Goal: Task Accomplishment & Management: Use online tool/utility

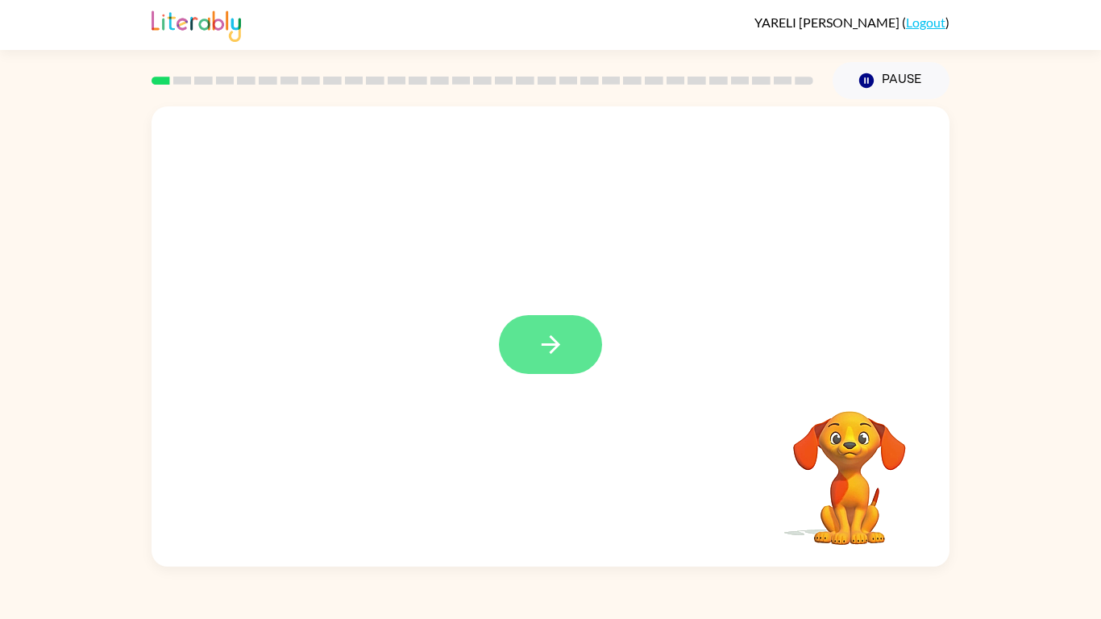
click at [542, 347] on icon "button" at bounding box center [551, 344] width 28 height 28
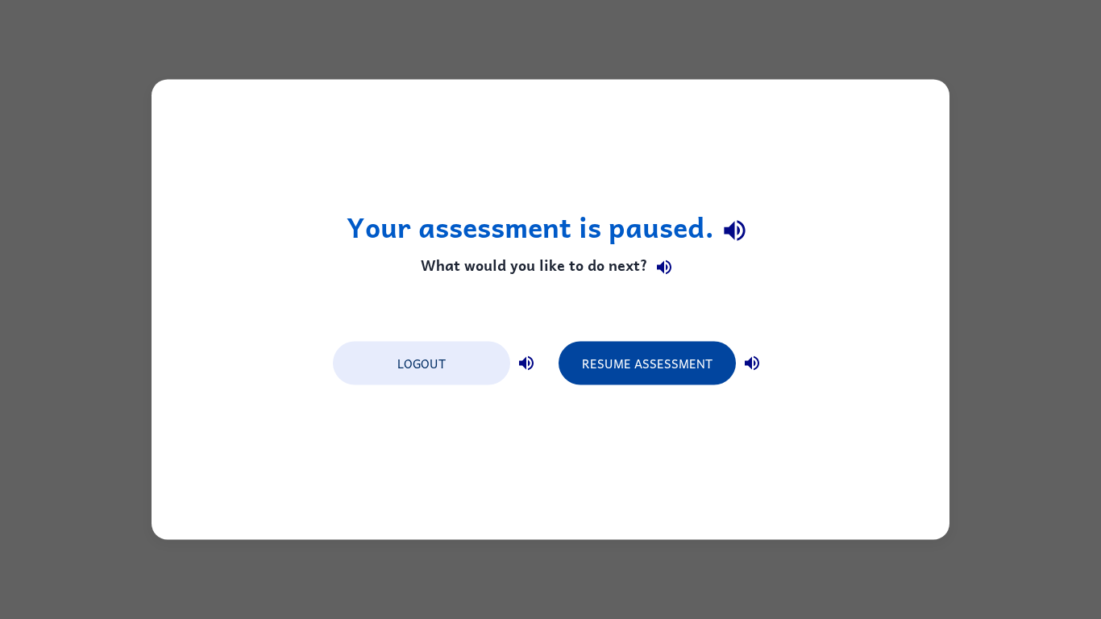
click at [619, 372] on button "Resume Assessment" at bounding box center [647, 364] width 177 height 44
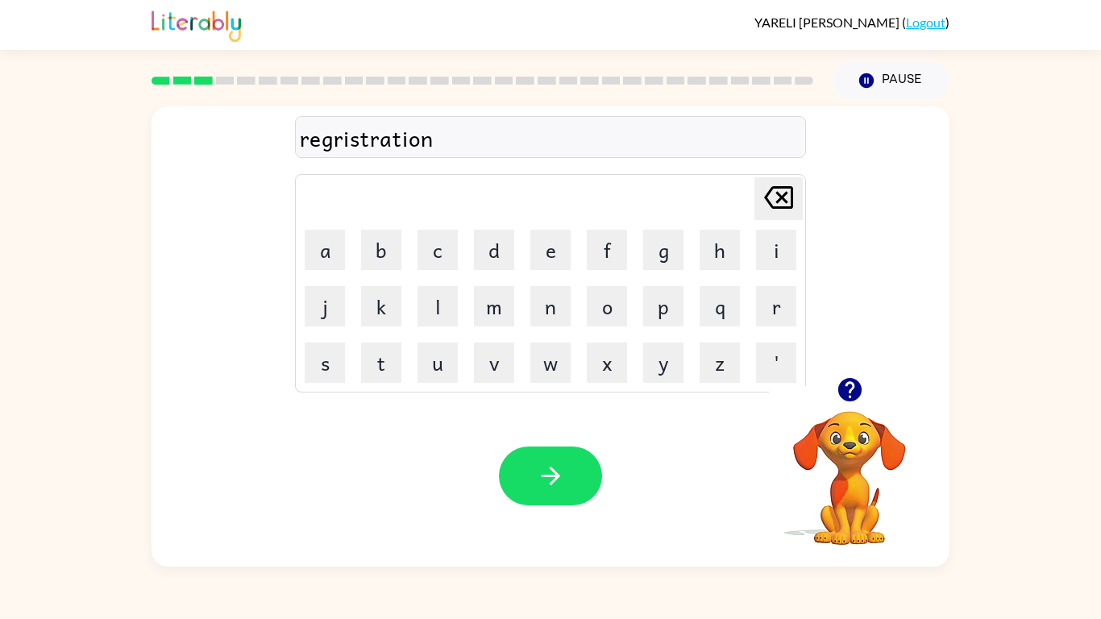
click at [344, 143] on div "regristration" at bounding box center [550, 138] width 501 height 34
click at [344, 138] on div "regristration" at bounding box center [550, 138] width 501 height 34
click at [462, 140] on div "regristration" at bounding box center [550, 138] width 501 height 34
click at [562, 490] on button "button" at bounding box center [550, 476] width 103 height 59
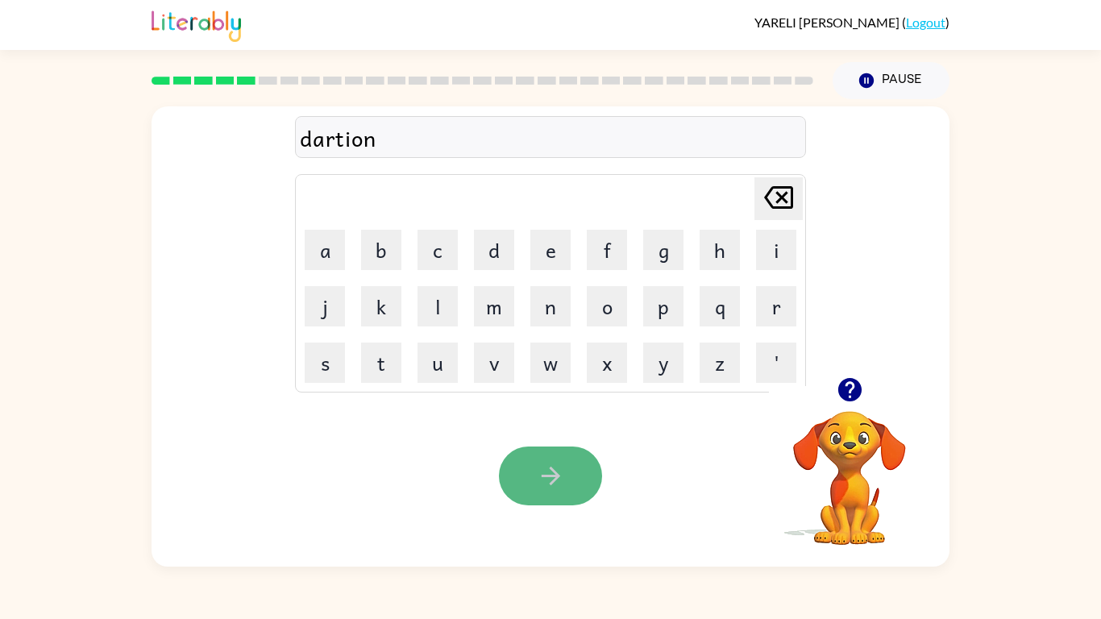
click at [539, 497] on button "button" at bounding box center [550, 476] width 103 height 59
click at [546, 490] on icon "button" at bounding box center [551, 476] width 28 height 28
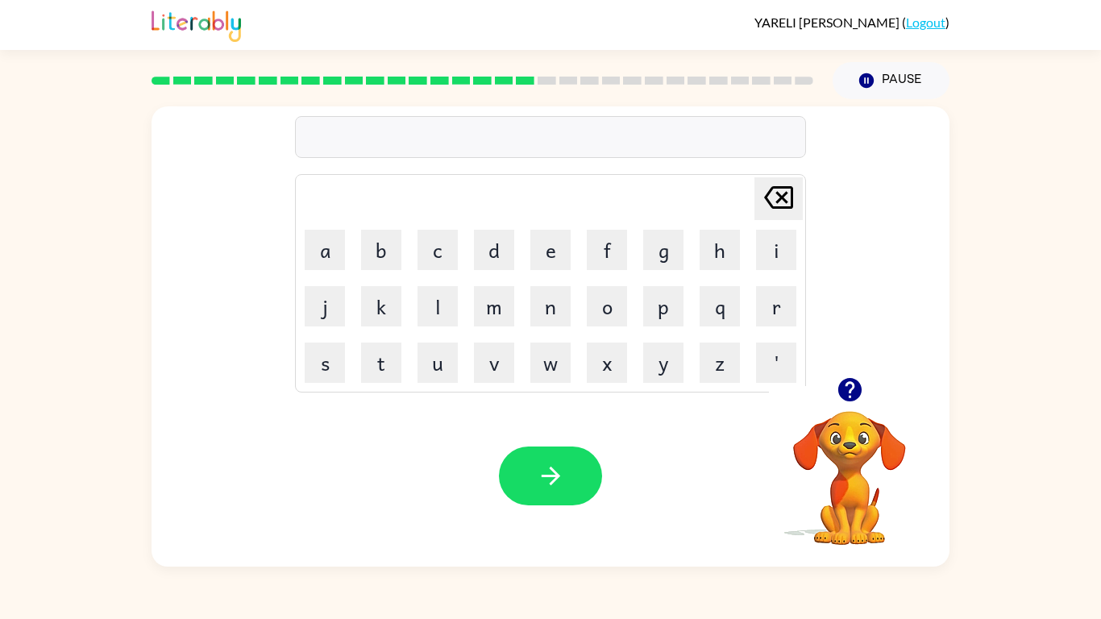
click at [838, 409] on div at bounding box center [849, 389] width 161 height 41
click at [858, 404] on icon "button" at bounding box center [850, 390] width 28 height 28
click at [854, 410] on div at bounding box center [849, 389] width 161 height 41
click at [857, 397] on icon "button" at bounding box center [848, 389] width 23 height 23
click at [856, 400] on icon "button" at bounding box center [850, 390] width 28 height 28
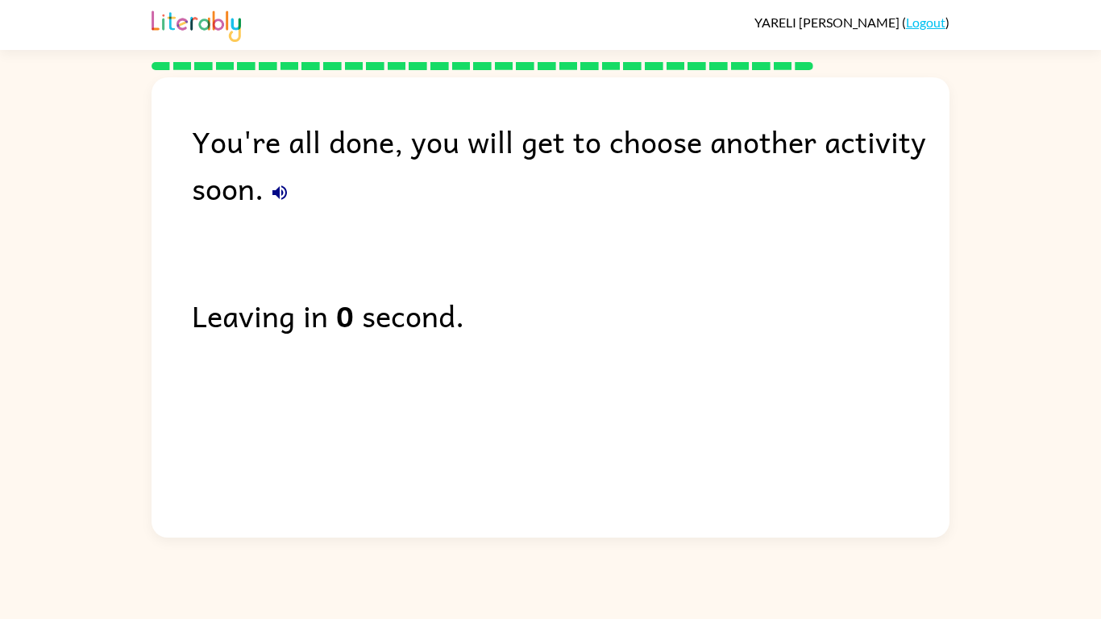
click at [473, 267] on div "You're all done, you will get to choose another activity soon. Leaving in 0 sec…" at bounding box center [551, 303] width 798 height 452
click at [413, 221] on div "You're all done, you will get to choose another activity soon. Leaving in 0 sec…" at bounding box center [551, 303] width 798 height 452
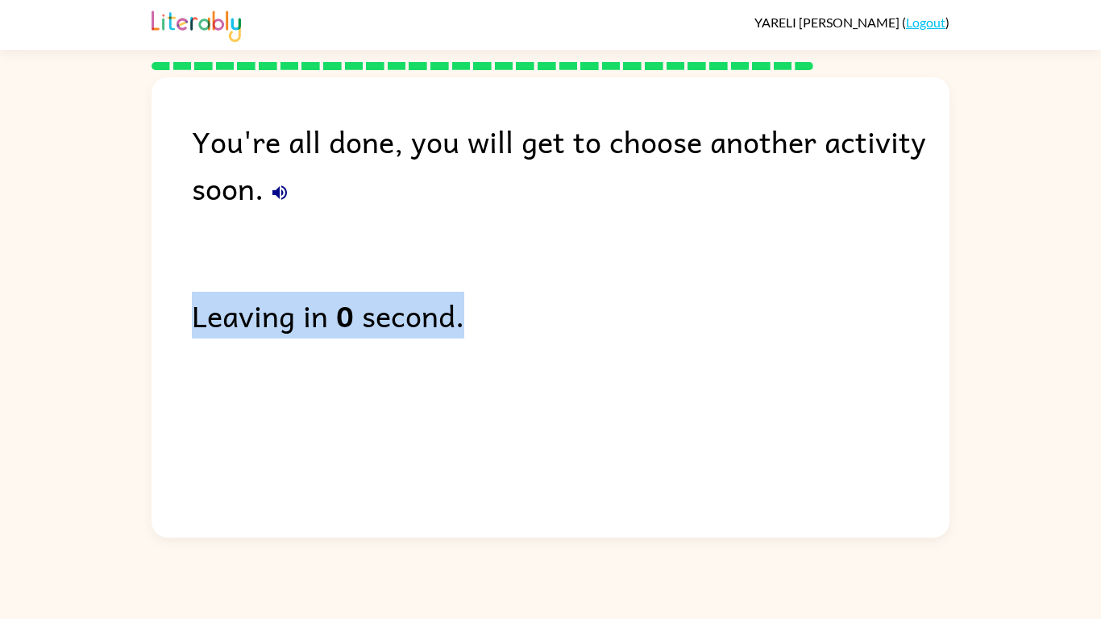
click at [413, 221] on div "You're all done, you will get to choose another activity soon. Leaving in 0 sec…" at bounding box center [551, 303] width 798 height 452
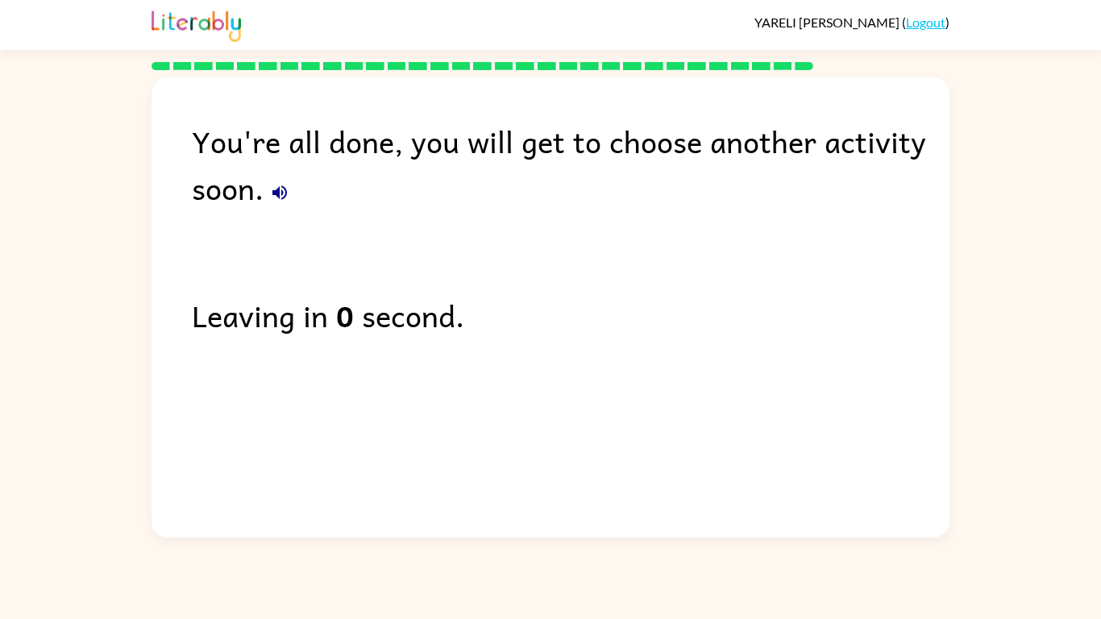
click at [416, 223] on div "You're all done, you will get to choose another activity soon. Leaving in 0 sec…" at bounding box center [551, 303] width 798 height 452
click at [868, 13] on div "[PERSON_NAME] ( Logout )" at bounding box center [551, 25] width 798 height 50
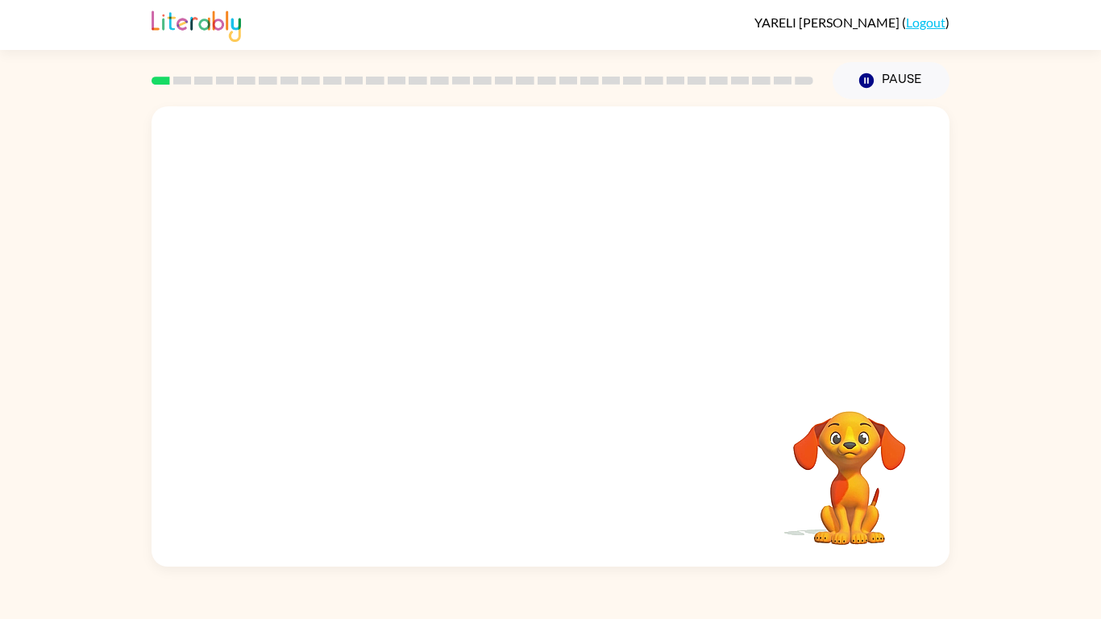
click at [1065, 306] on div "Your browser must support playing .mp4 files to use Literably. Please try using…" at bounding box center [550, 332] width 1101 height 467
click at [364, 301] on video "Your browser must support playing .mp4 files to use Literably. Please try using…" at bounding box center [551, 241] width 798 height 271
click at [365, 295] on video "Your browser must support playing .mp4 files to use Literably. Please try using…" at bounding box center [551, 241] width 798 height 271
click at [517, 363] on button "button" at bounding box center [550, 344] width 103 height 59
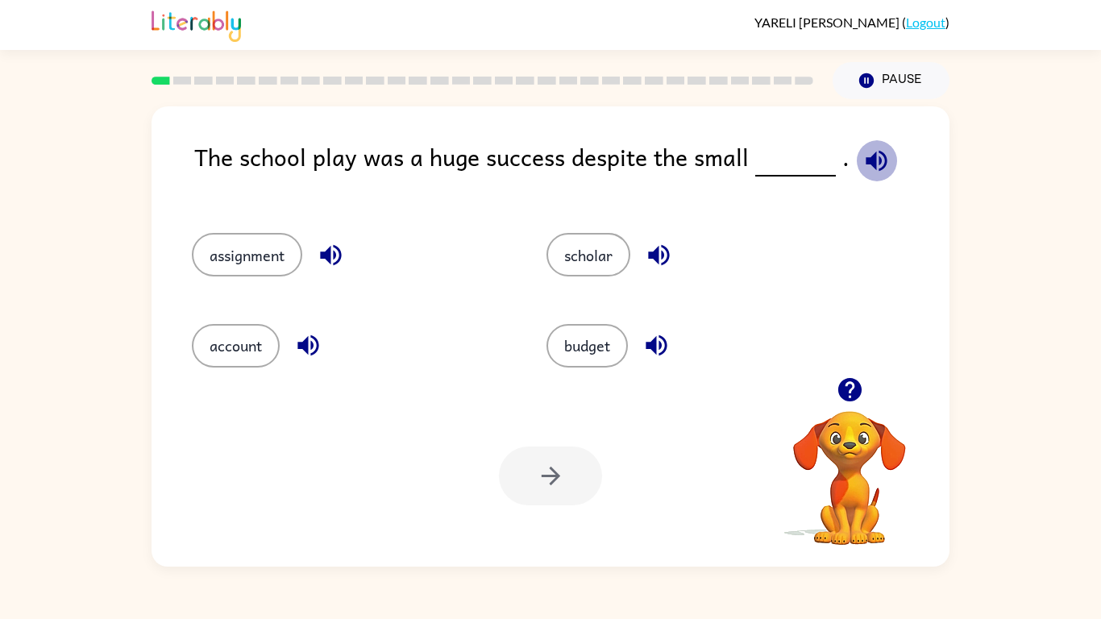
click at [875, 161] on icon "button" at bounding box center [876, 160] width 21 height 21
click at [589, 347] on button "budget" at bounding box center [586, 346] width 81 height 44
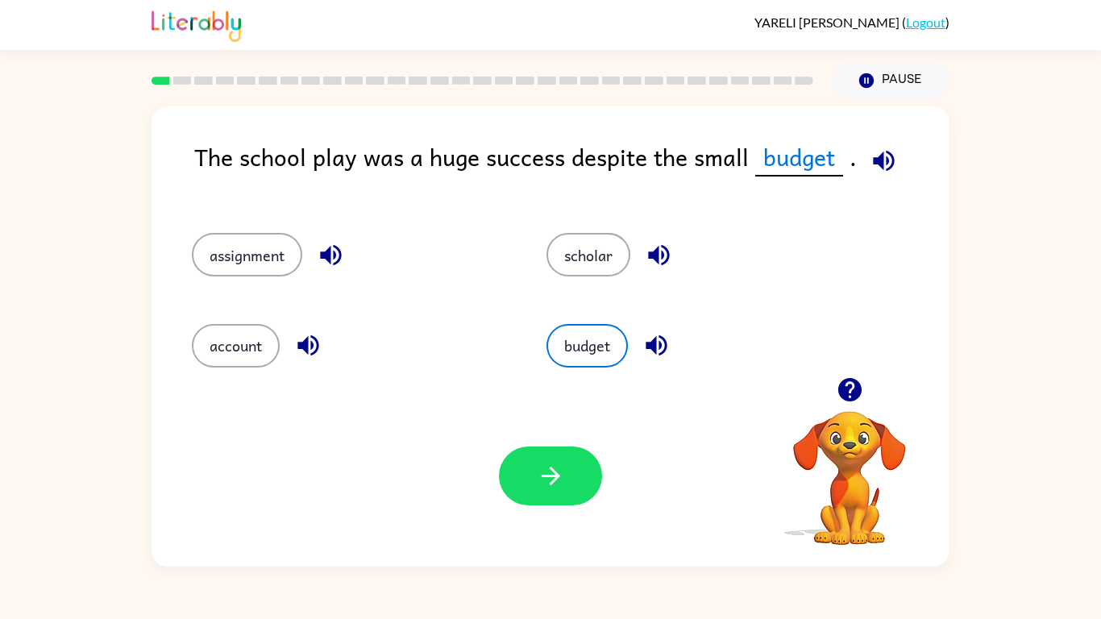
click at [875, 168] on icon "button" at bounding box center [884, 161] width 28 height 28
click at [550, 473] on icon "button" at bounding box center [551, 476] width 28 height 28
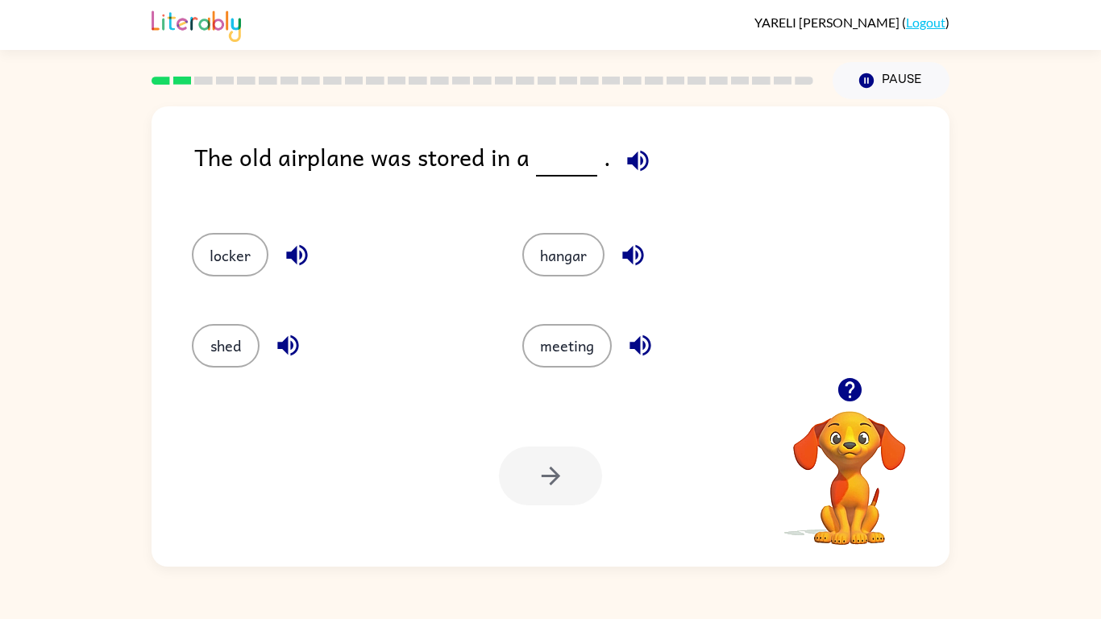
click at [639, 129] on div "The old airplane was stored in a . locker hangar shed meeting Your browser must…" at bounding box center [551, 336] width 798 height 460
click at [638, 149] on icon "button" at bounding box center [638, 161] width 28 height 28
click at [242, 360] on button "shed" at bounding box center [226, 346] width 68 height 44
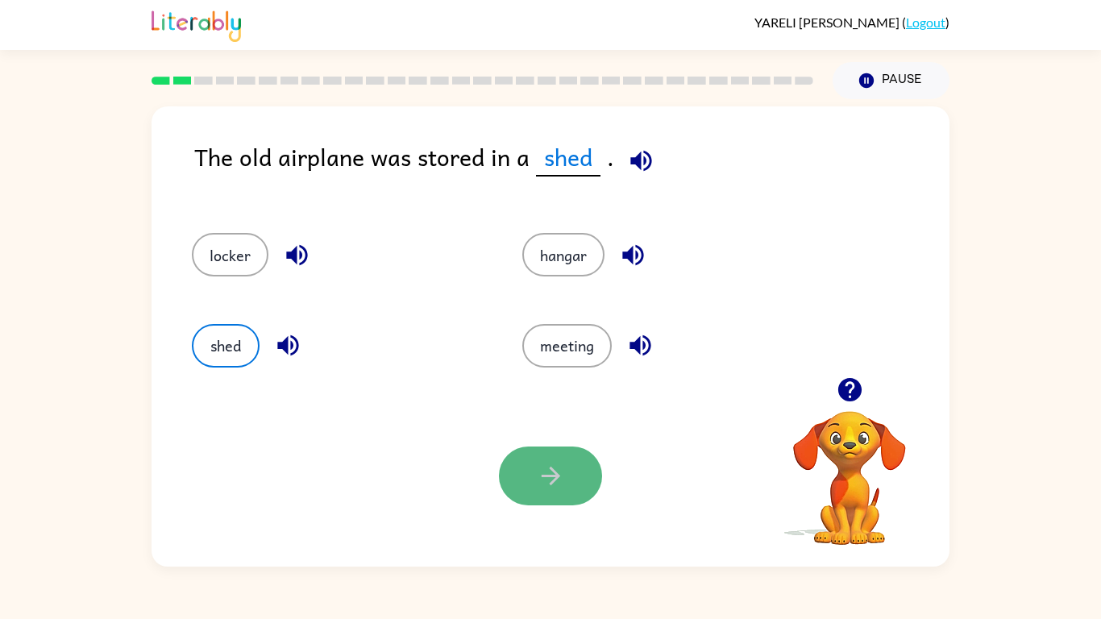
click at [521, 472] on button "button" at bounding box center [550, 476] width 103 height 59
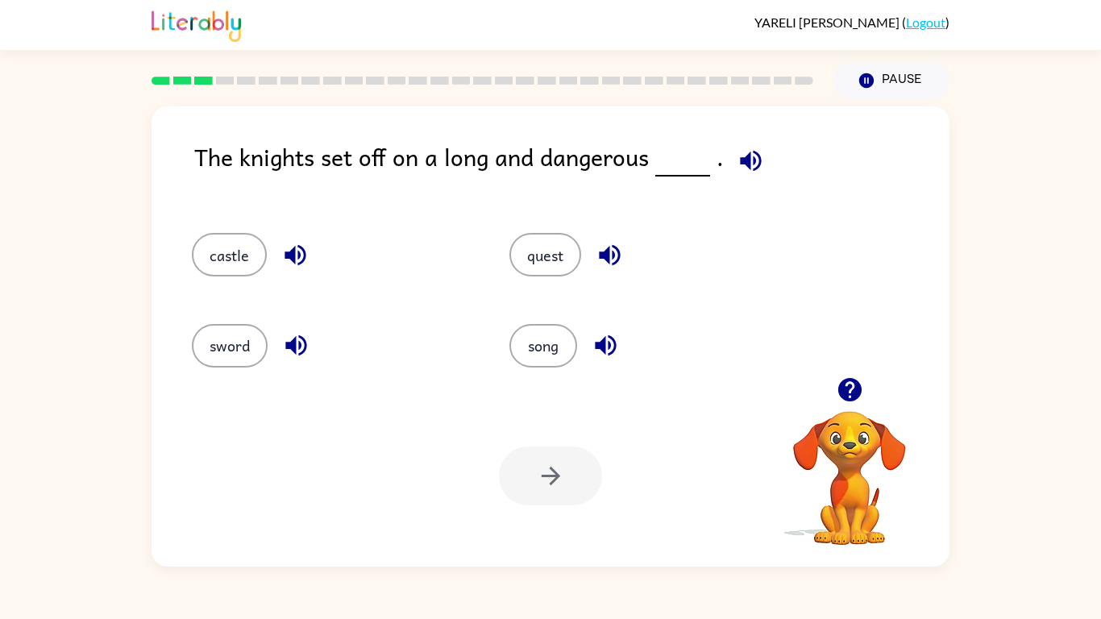
click at [737, 156] on icon "button" at bounding box center [751, 161] width 28 height 28
click at [555, 256] on button "quest" at bounding box center [545, 255] width 72 height 44
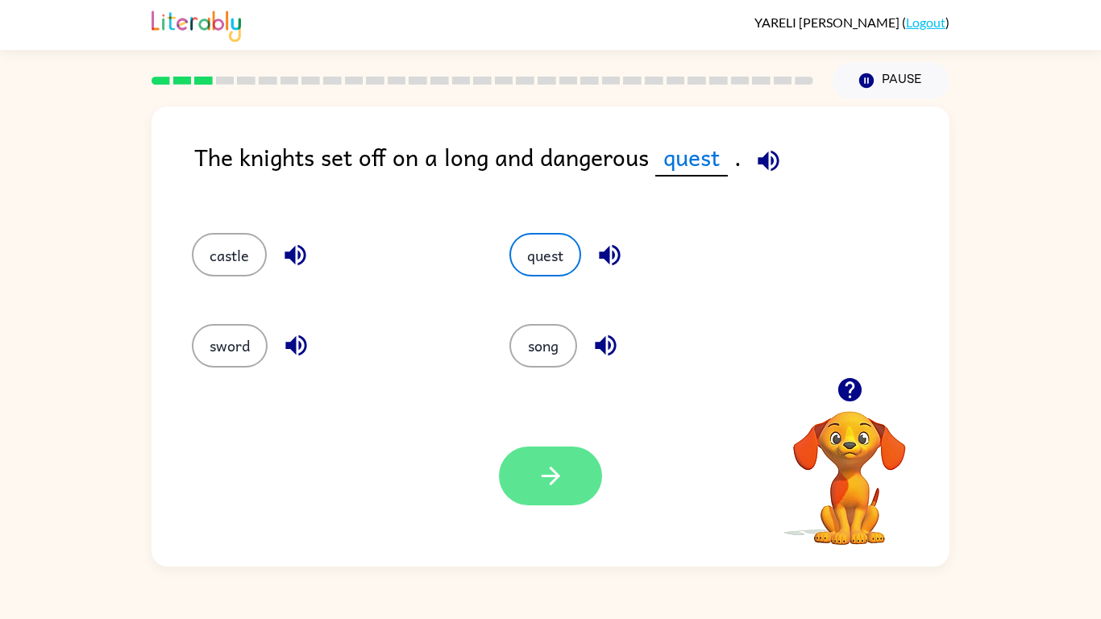
click at [527, 469] on button "button" at bounding box center [550, 476] width 103 height 59
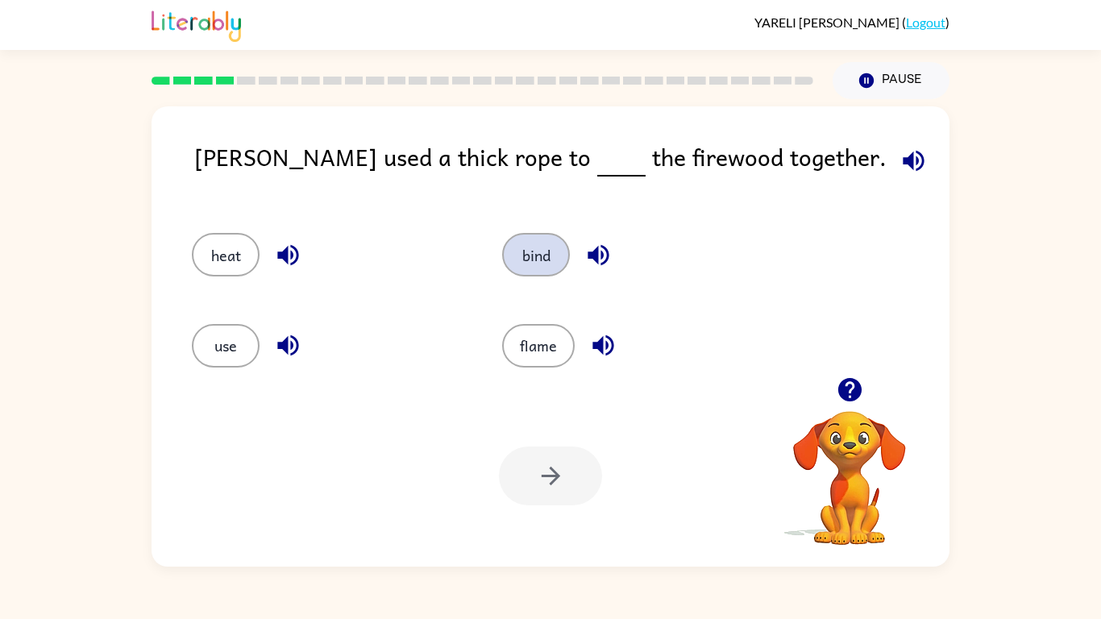
click at [513, 253] on button "bind" at bounding box center [536, 255] width 68 height 44
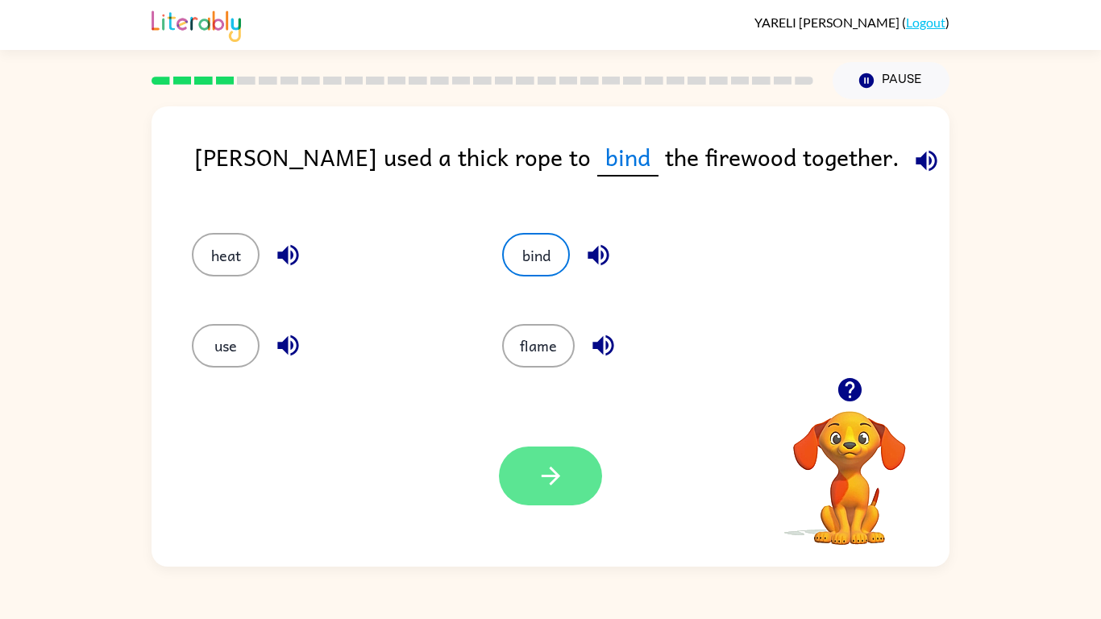
click at [556, 476] on icon "button" at bounding box center [550, 476] width 19 height 19
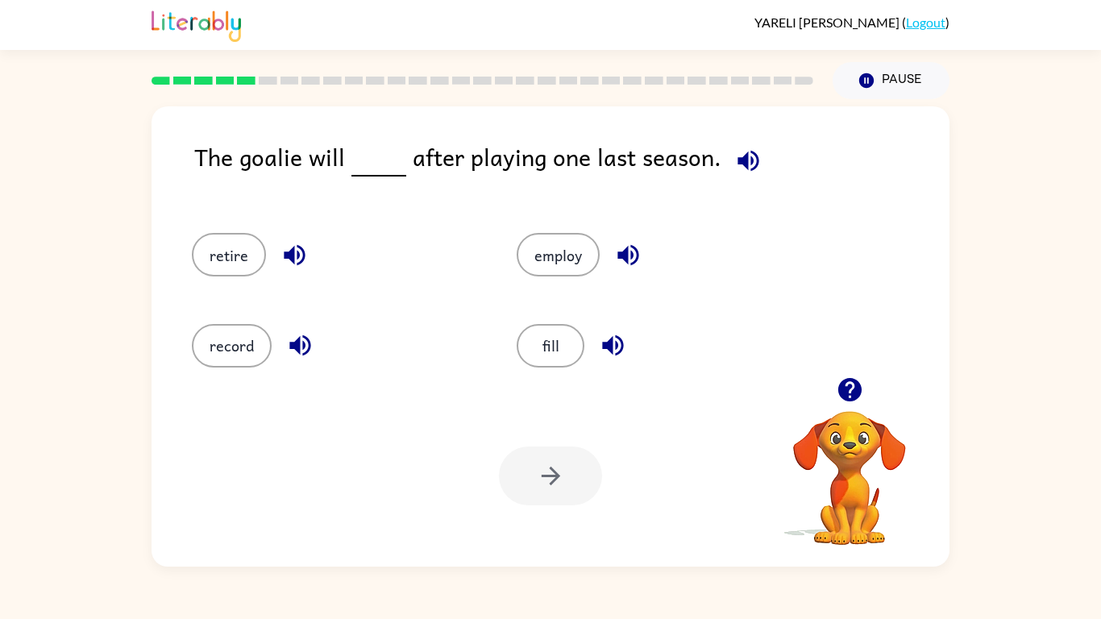
click at [742, 158] on icon "button" at bounding box center [748, 161] width 28 height 28
click at [231, 244] on button "retire" at bounding box center [229, 255] width 74 height 44
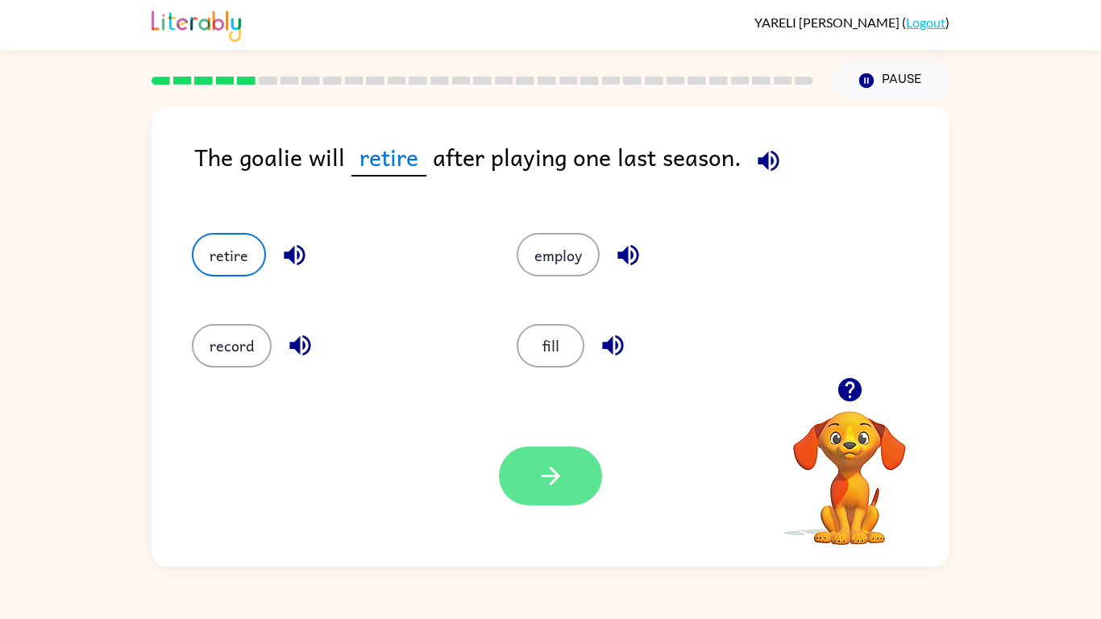
click at [580, 488] on button "button" at bounding box center [550, 476] width 103 height 59
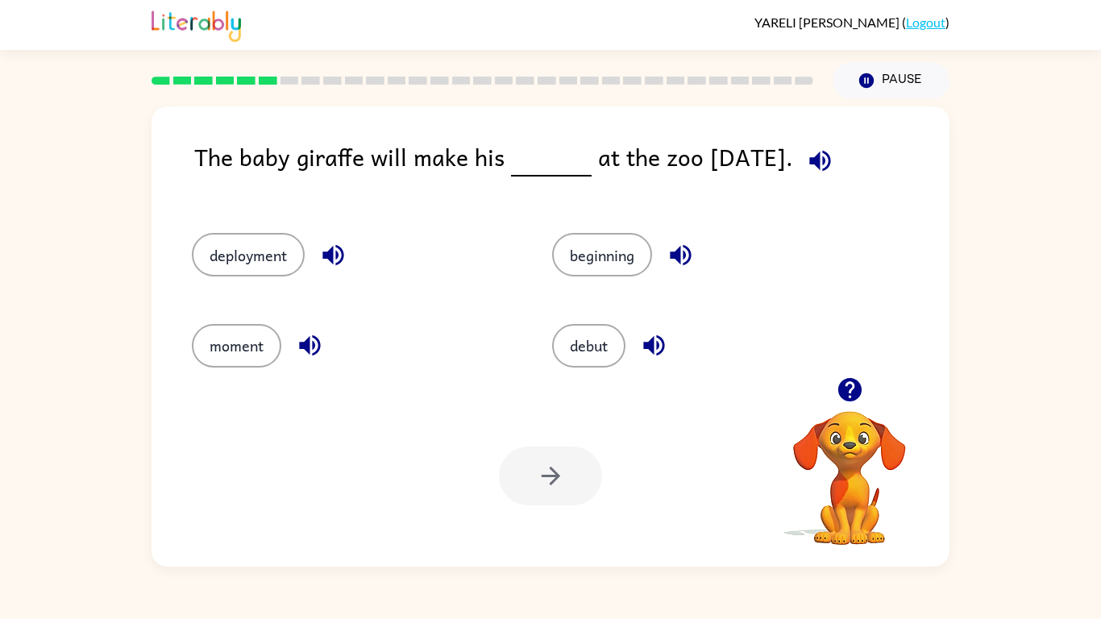
click at [830, 157] on icon "button" at bounding box center [819, 160] width 21 height 21
click at [608, 348] on button "debut" at bounding box center [588, 346] width 73 height 44
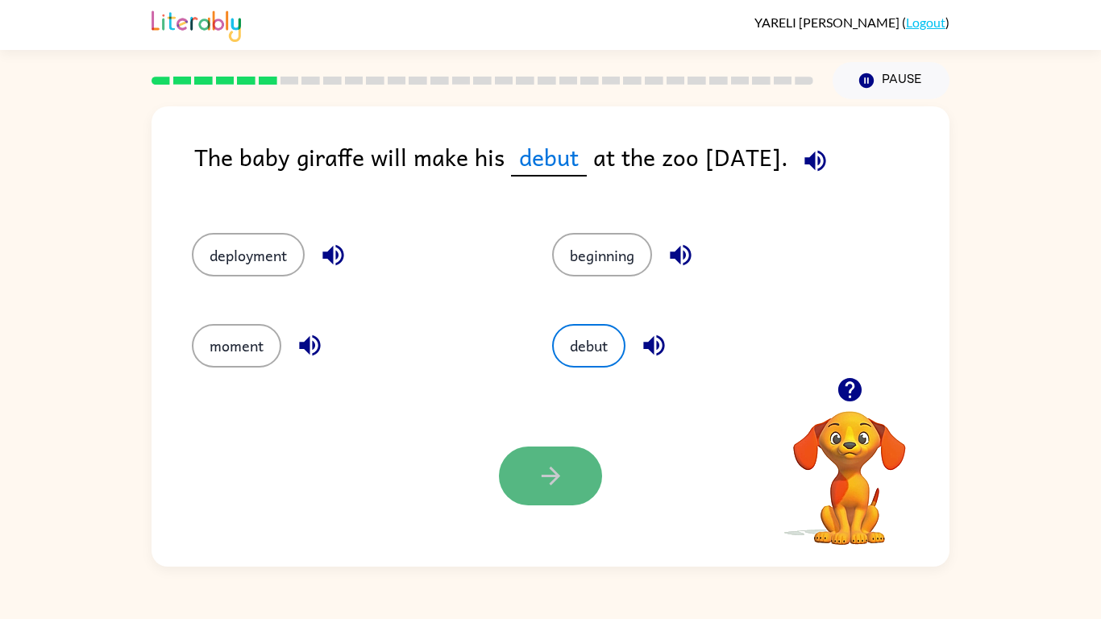
click at [564, 475] on icon "button" at bounding box center [551, 476] width 28 height 28
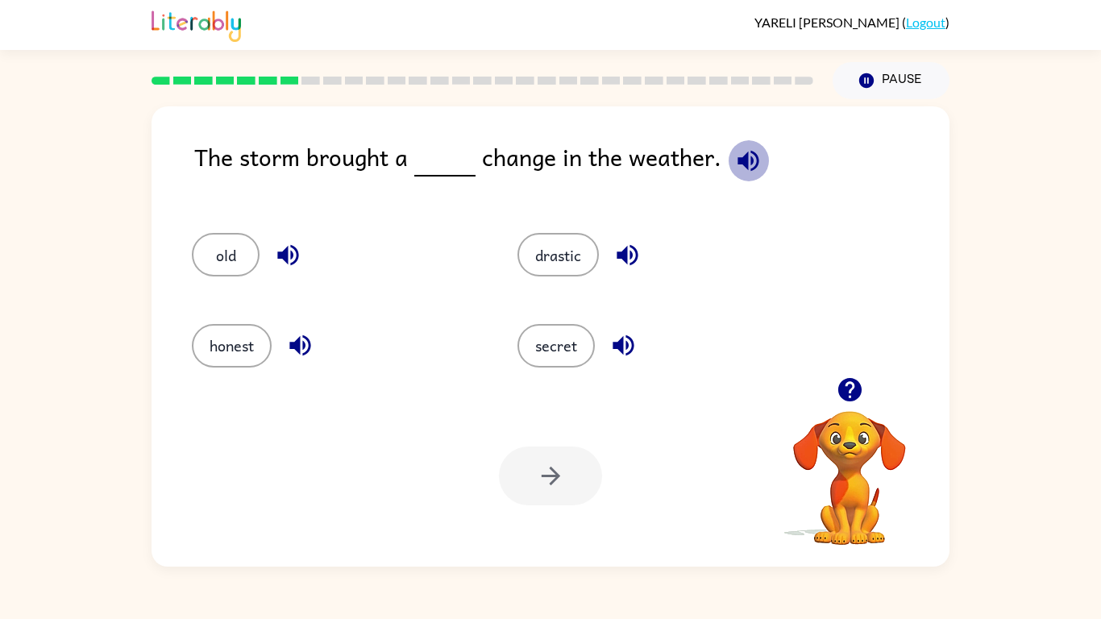
click at [754, 167] on icon "button" at bounding box center [748, 161] width 28 height 28
click at [545, 267] on button "drastic" at bounding box center [557, 255] width 81 height 44
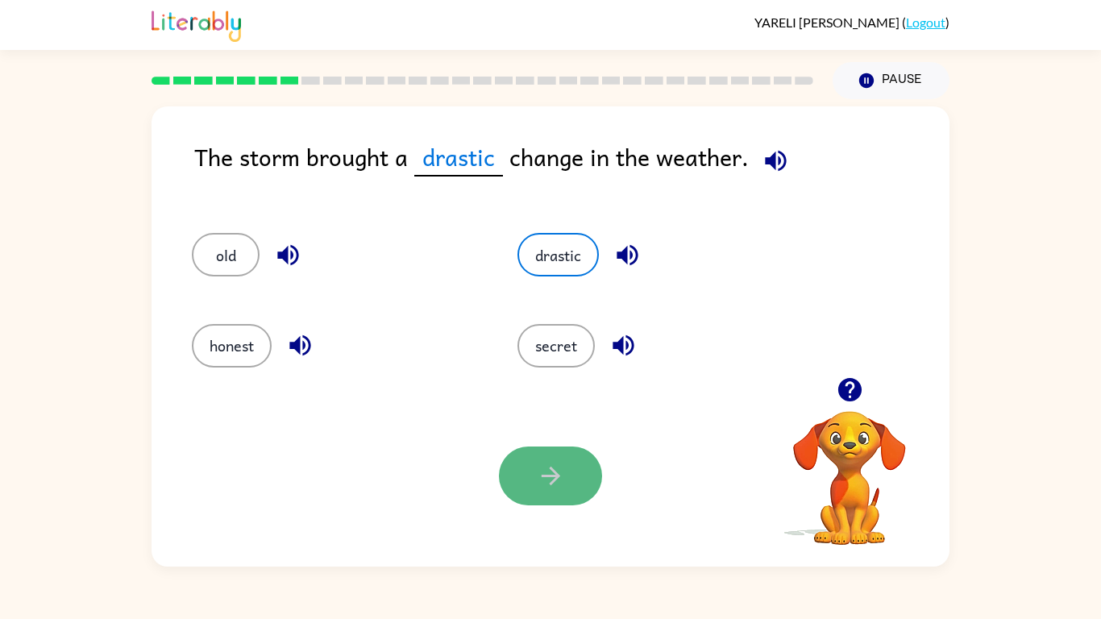
click at [546, 468] on icon "button" at bounding box center [551, 476] width 28 height 28
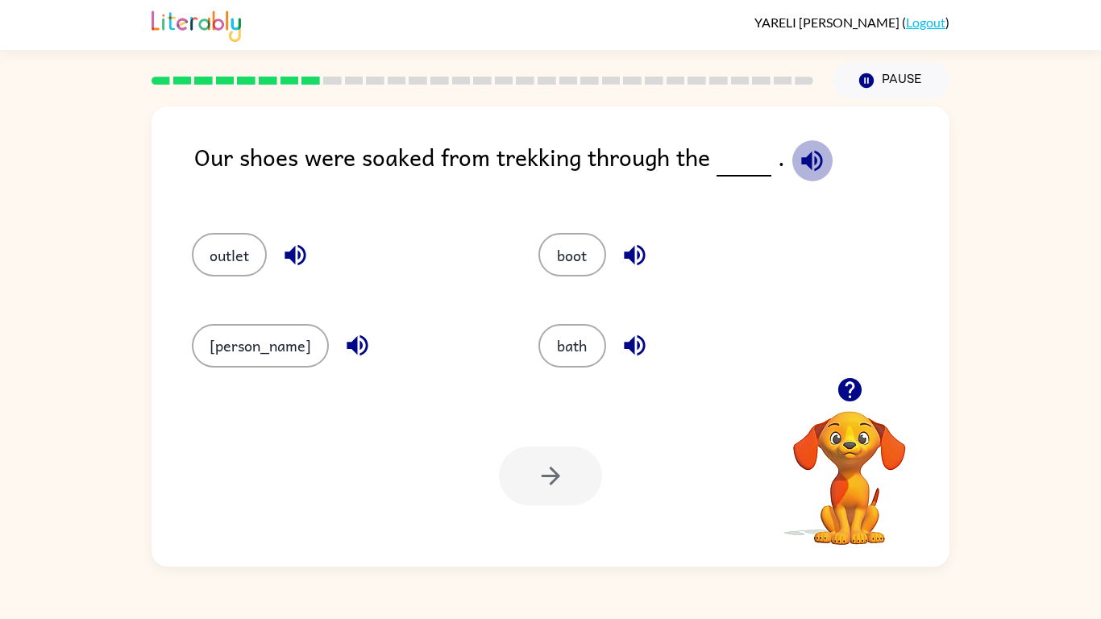
click at [816, 160] on icon "button" at bounding box center [812, 161] width 28 height 28
click at [800, 171] on icon "button" at bounding box center [812, 161] width 28 height 28
click at [551, 246] on button "boot" at bounding box center [572, 255] width 68 height 44
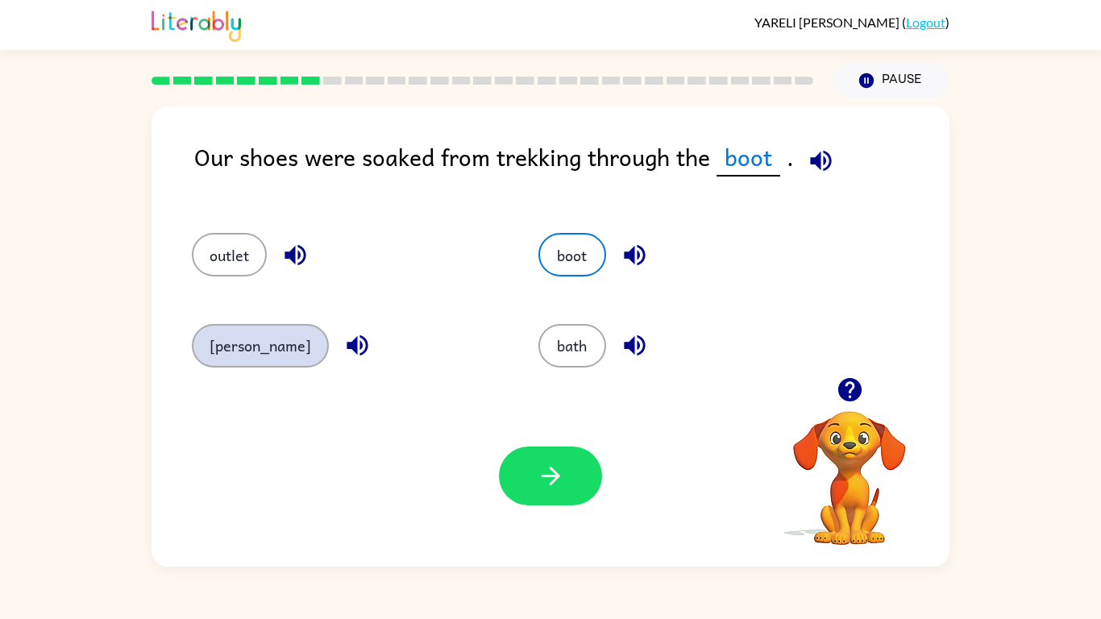
click at [238, 345] on button "marsh" at bounding box center [260, 346] width 137 height 44
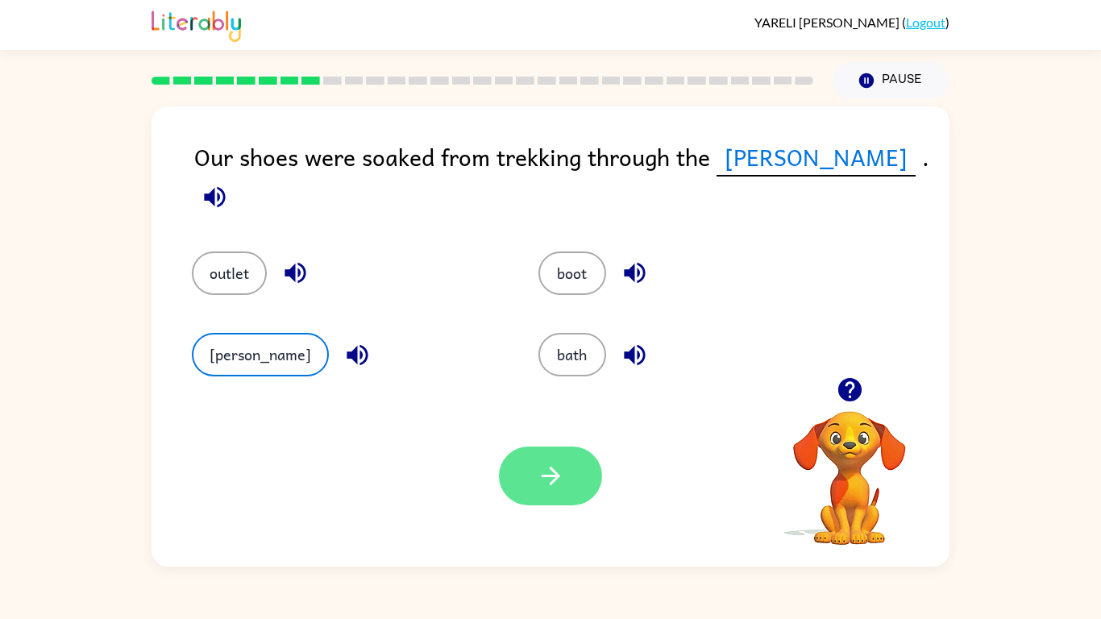
click at [598, 463] on button "button" at bounding box center [550, 476] width 103 height 59
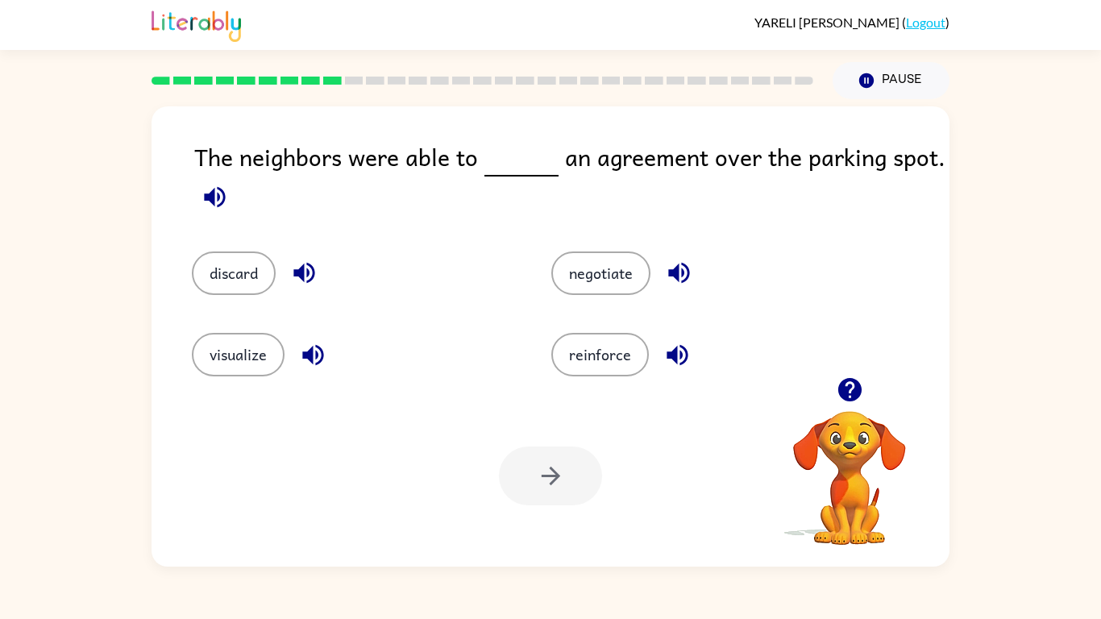
click at [194, 193] on button "button" at bounding box center [214, 197] width 41 height 41
click at [606, 284] on button "negotiate" at bounding box center [600, 273] width 99 height 44
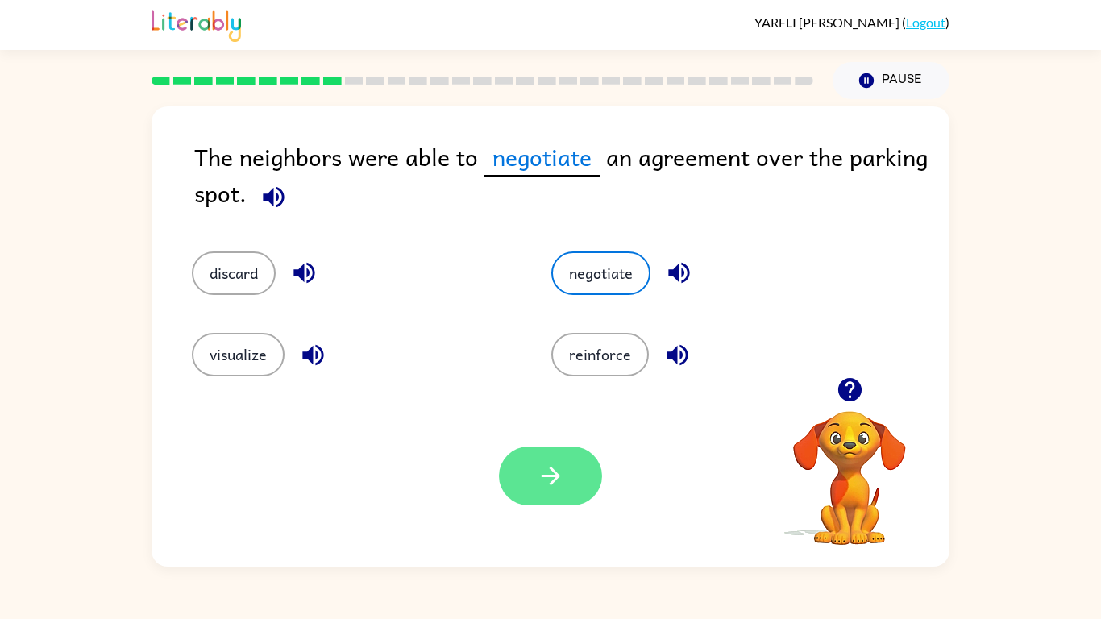
click at [568, 492] on button "button" at bounding box center [550, 476] width 103 height 59
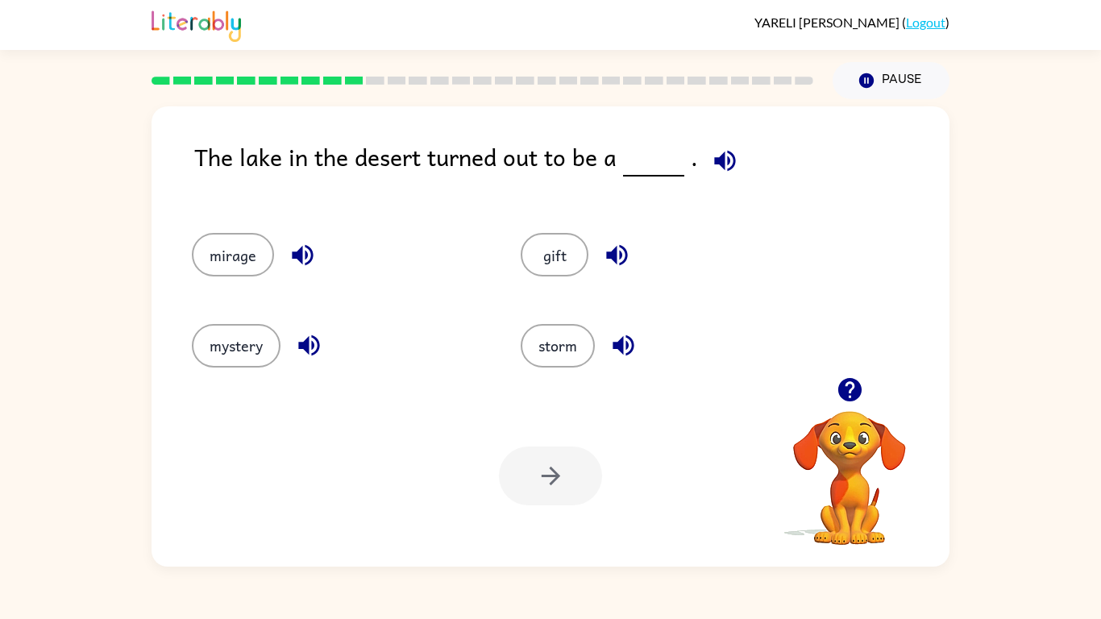
click at [711, 156] on icon "button" at bounding box center [725, 161] width 28 height 28
click at [257, 261] on button "mirage" at bounding box center [233, 255] width 82 height 44
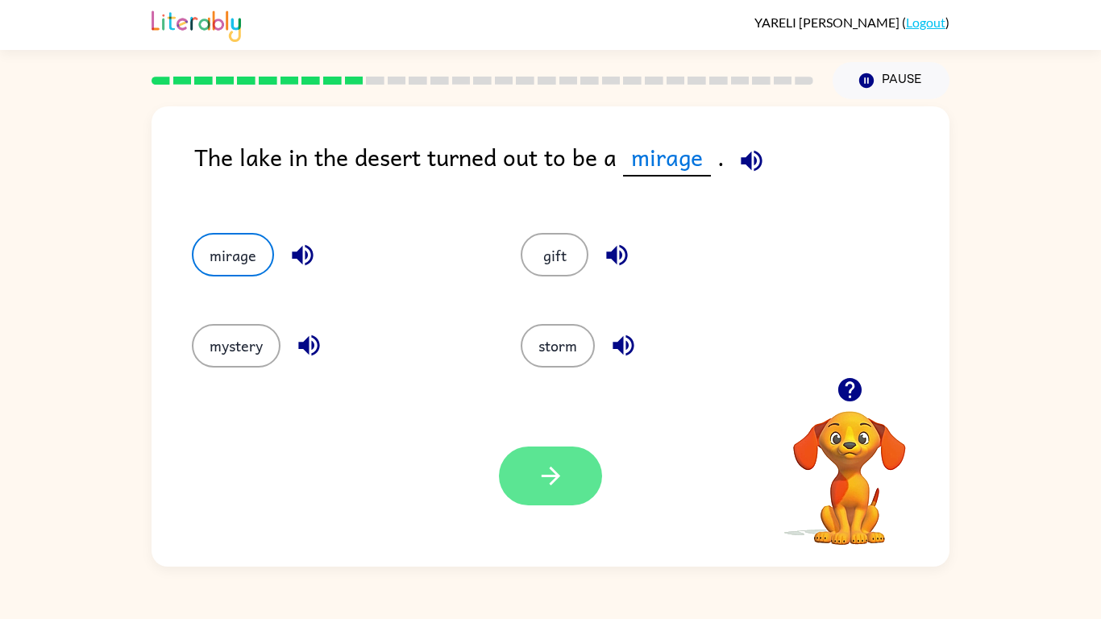
click at [589, 480] on button "button" at bounding box center [550, 476] width 103 height 59
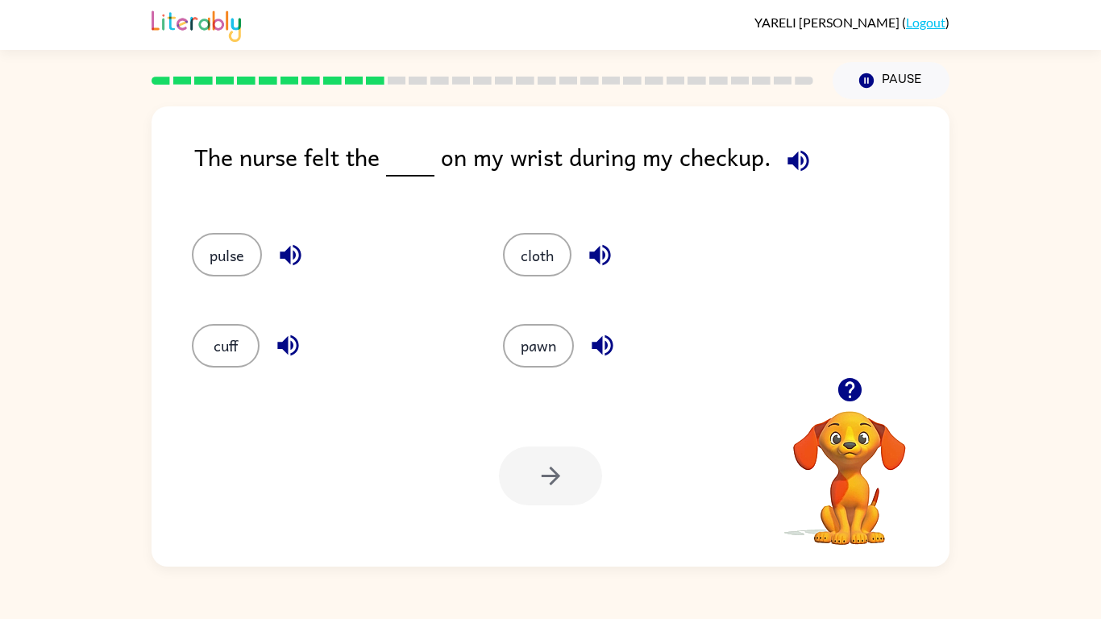
click at [795, 154] on icon "button" at bounding box center [798, 161] width 28 height 28
click at [265, 245] on div "pulse" at bounding box center [329, 255] width 274 height 44
click at [228, 257] on button "pulse" at bounding box center [227, 255] width 70 height 44
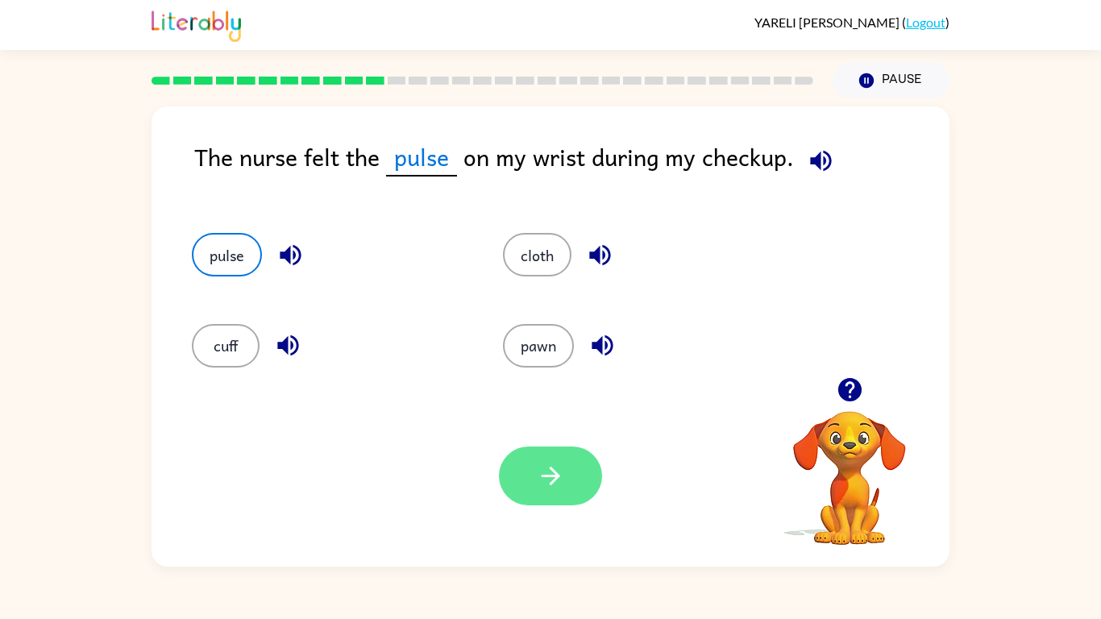
click at [565, 464] on button "button" at bounding box center [550, 476] width 103 height 59
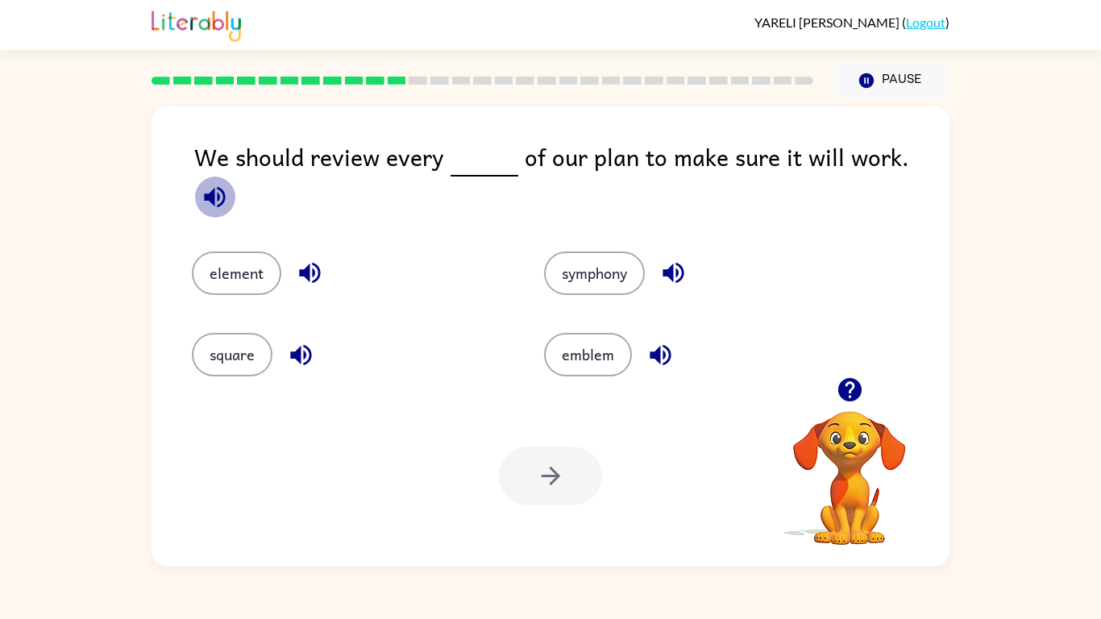
click at [225, 186] on icon "button" at bounding box center [214, 196] width 21 height 21
click at [227, 273] on button "element" at bounding box center [236, 273] width 89 height 44
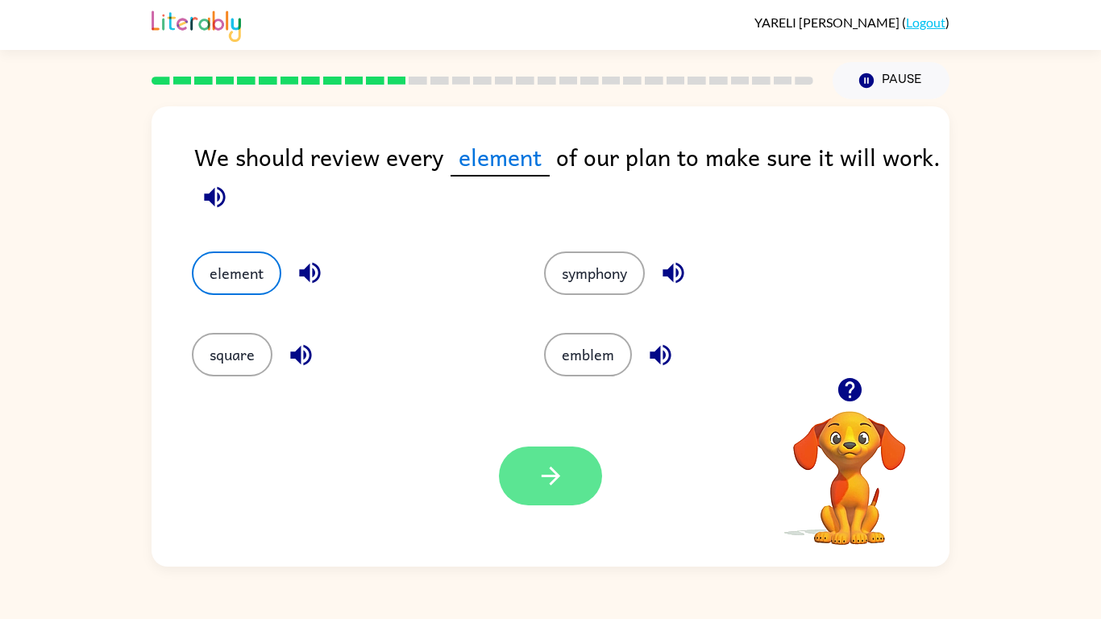
click at [578, 485] on button "button" at bounding box center [550, 476] width 103 height 59
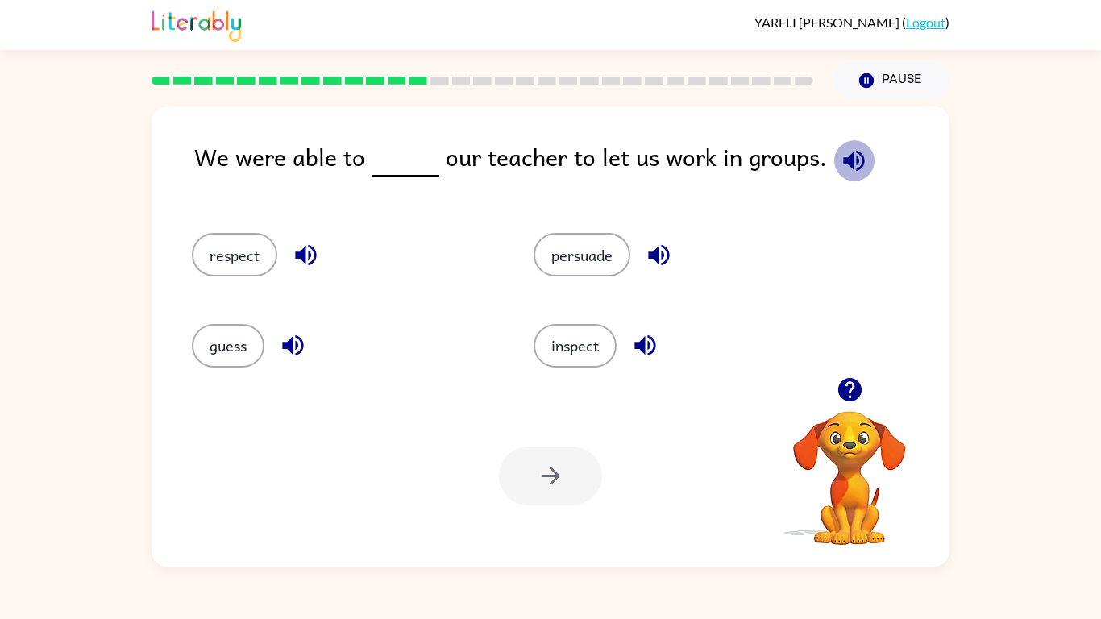
click at [854, 162] on icon "button" at bounding box center [854, 161] width 28 height 28
click at [607, 264] on button "persuade" at bounding box center [582, 255] width 97 height 44
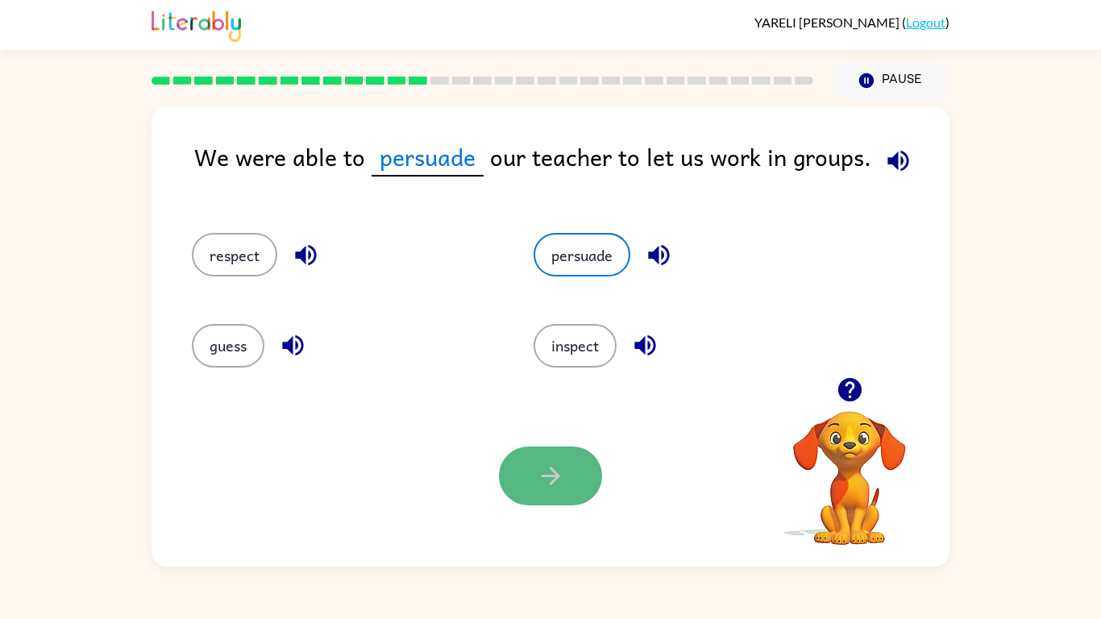
click at [574, 470] on button "button" at bounding box center [550, 476] width 103 height 59
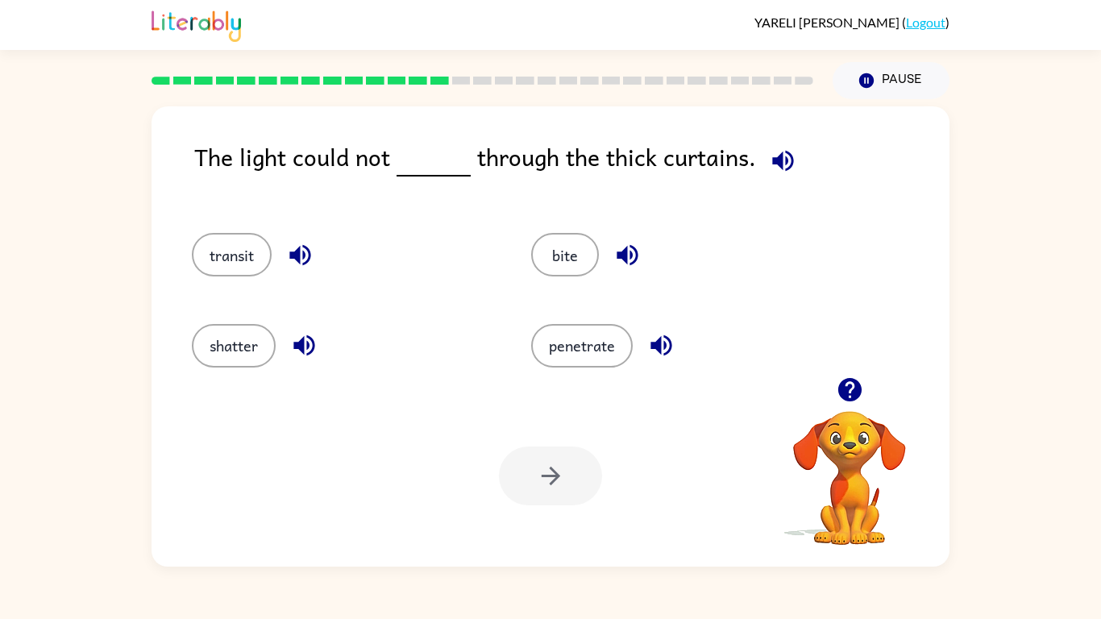
click at [769, 163] on icon "button" at bounding box center [783, 161] width 28 height 28
click at [234, 257] on button "transit" at bounding box center [232, 255] width 80 height 44
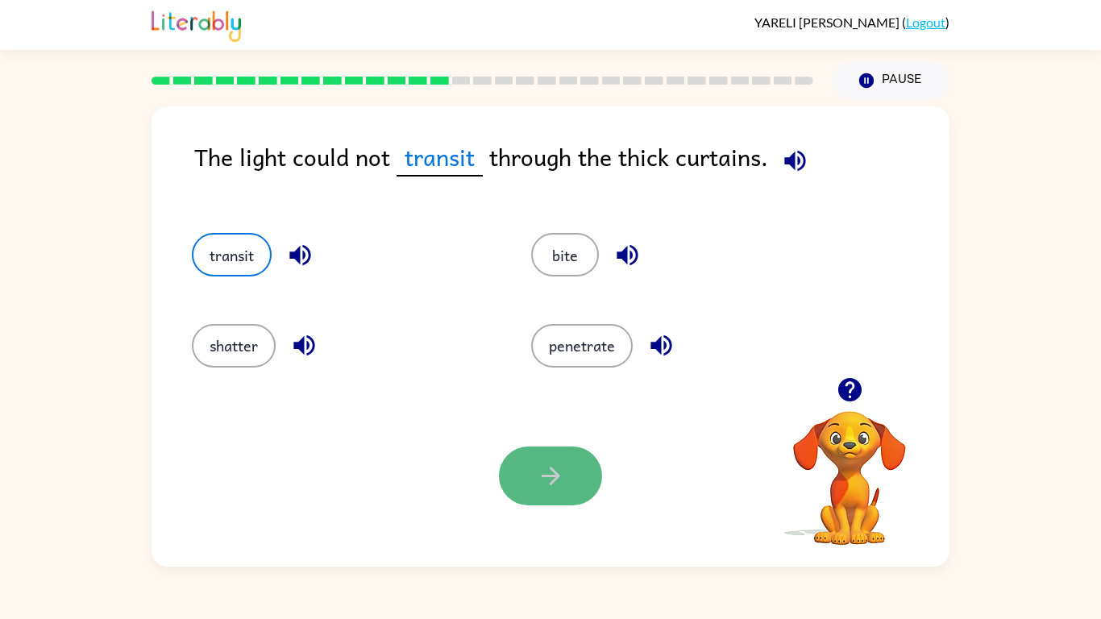
click at [554, 483] on icon "button" at bounding box center [551, 476] width 28 height 28
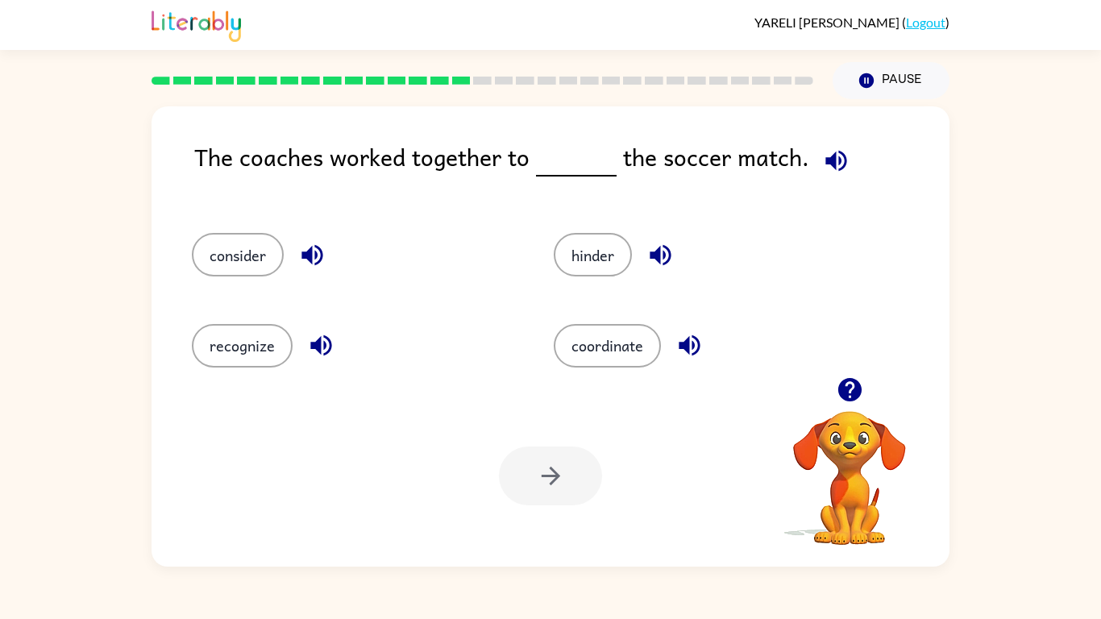
click at [833, 155] on icon "button" at bounding box center [836, 161] width 28 height 28
click at [625, 350] on button "coordinate" at bounding box center [607, 346] width 107 height 44
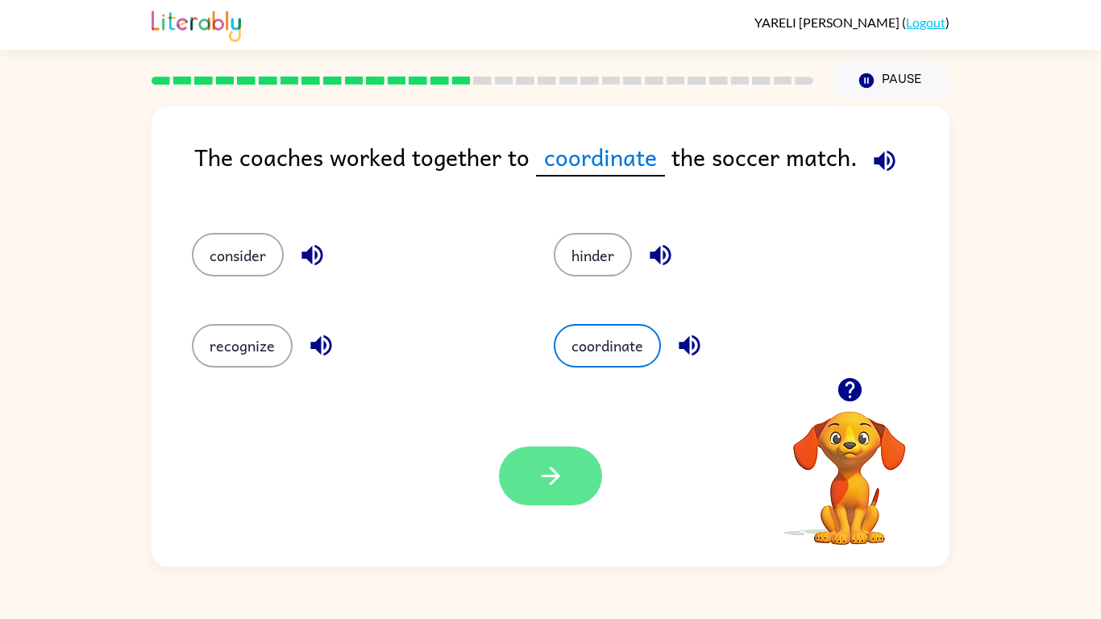
click at [574, 472] on button "button" at bounding box center [550, 476] width 103 height 59
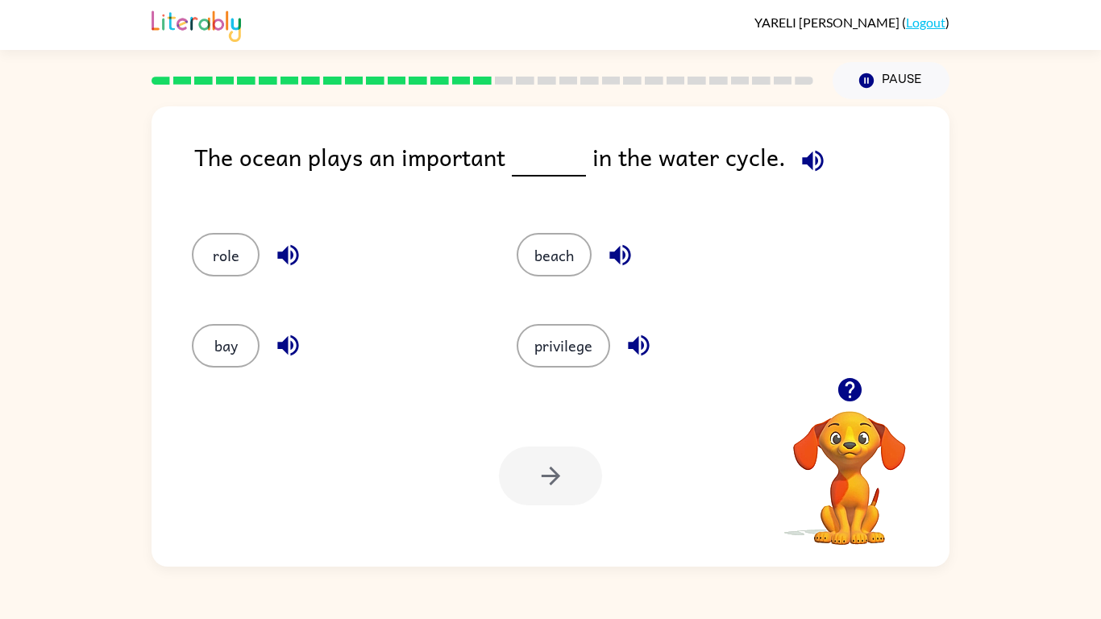
click at [177, 347] on div "bay" at bounding box center [323, 338] width 325 height 90
click at [231, 266] on button "role" at bounding box center [226, 255] width 68 height 44
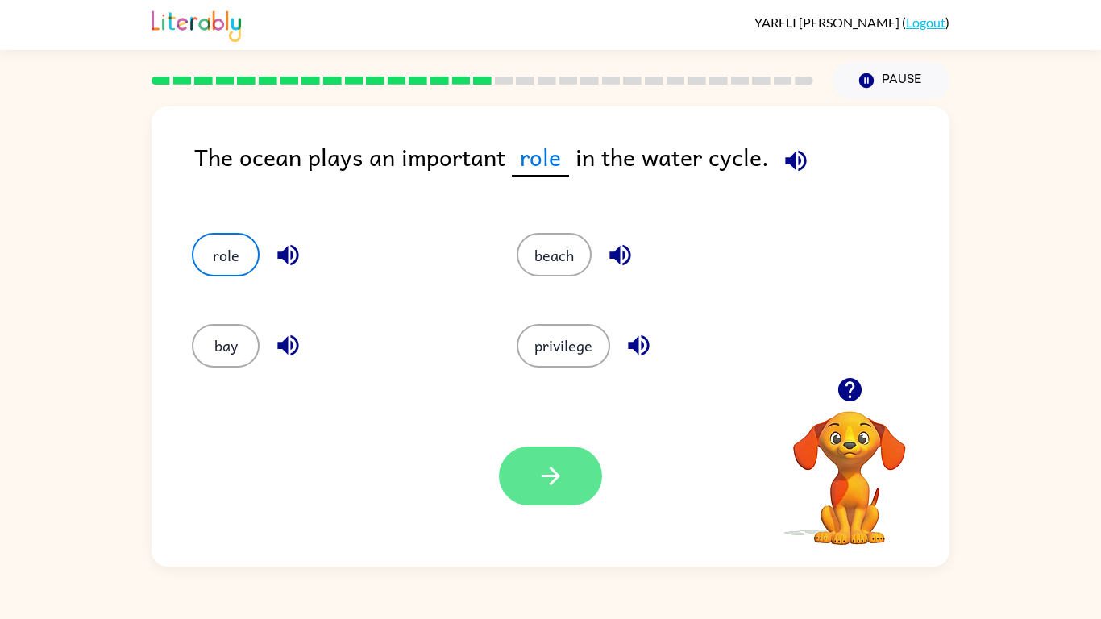
click at [528, 459] on button "button" at bounding box center [550, 476] width 103 height 59
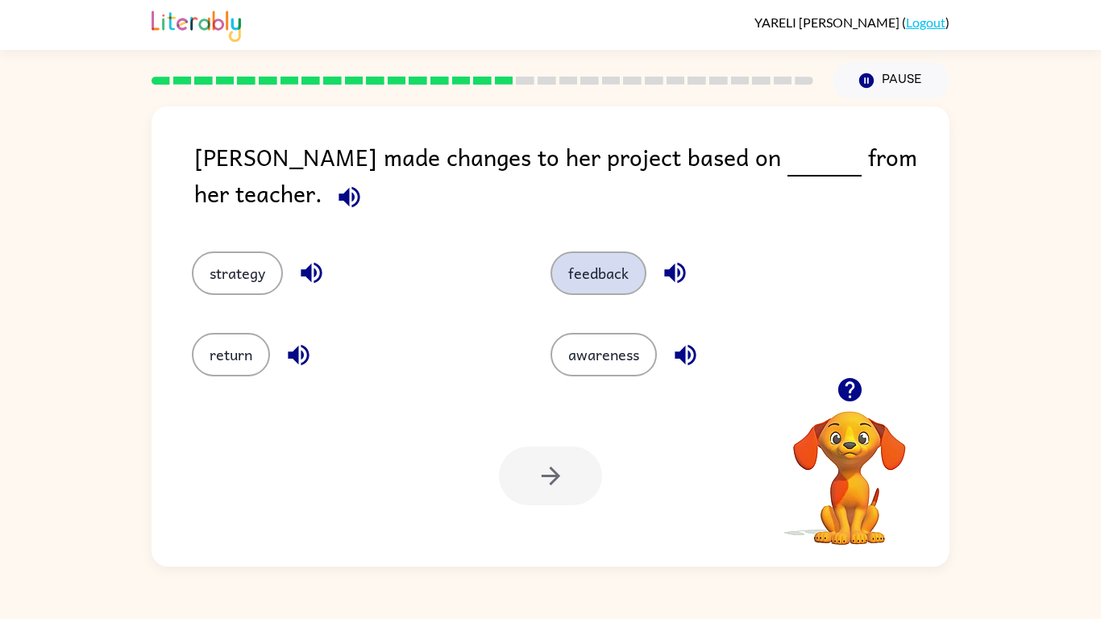
click at [588, 255] on button "feedback" at bounding box center [599, 273] width 96 height 44
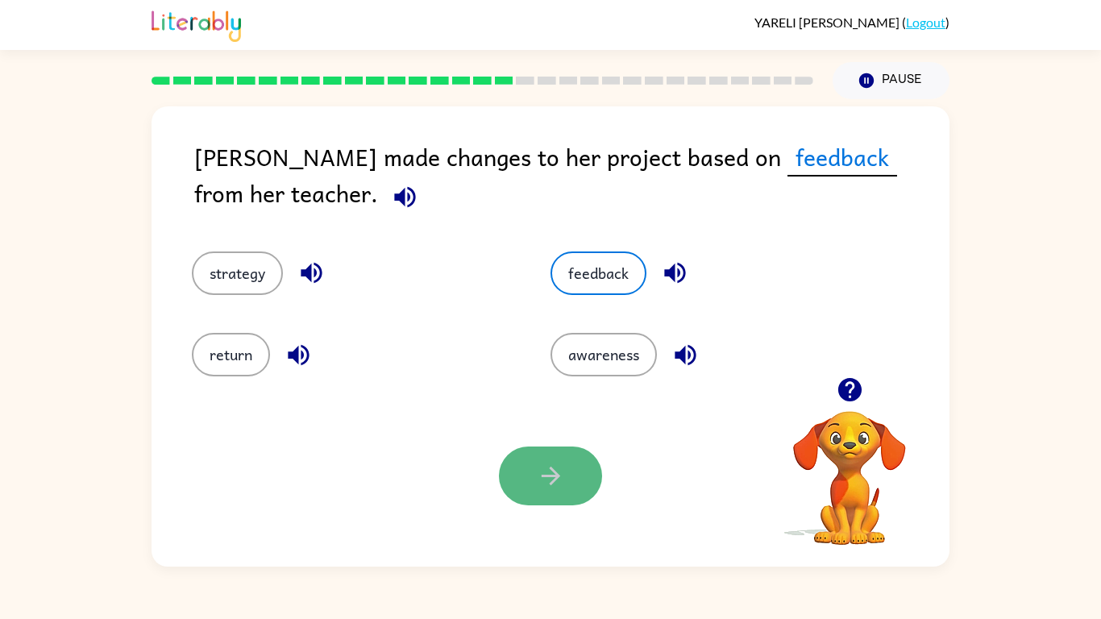
click at [531, 486] on button "button" at bounding box center [550, 476] width 103 height 59
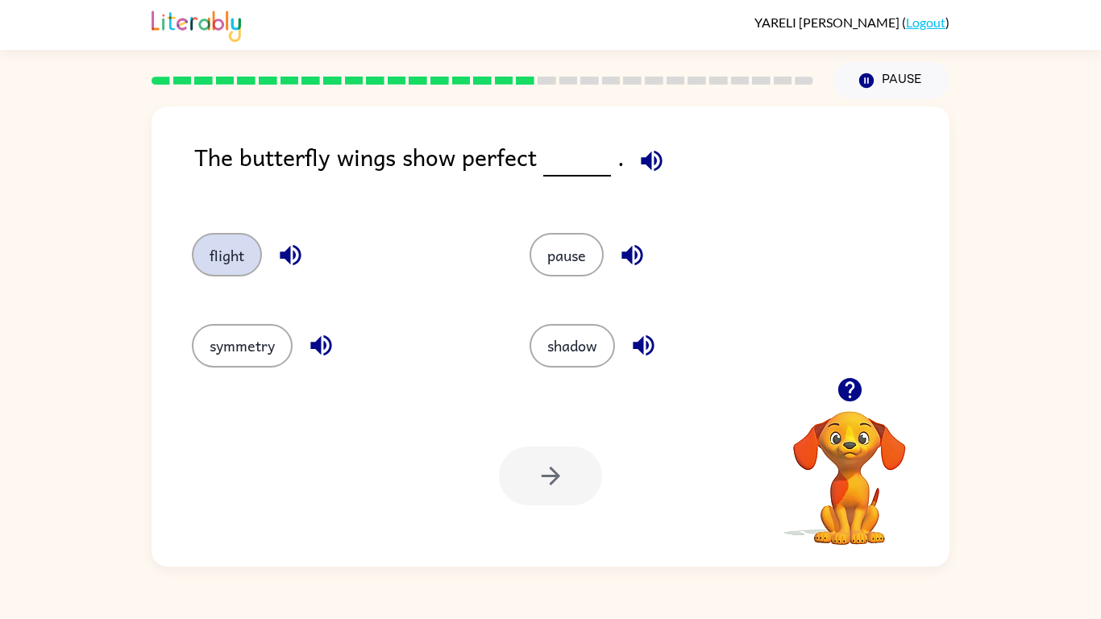
click at [210, 261] on button "flight" at bounding box center [227, 255] width 70 height 44
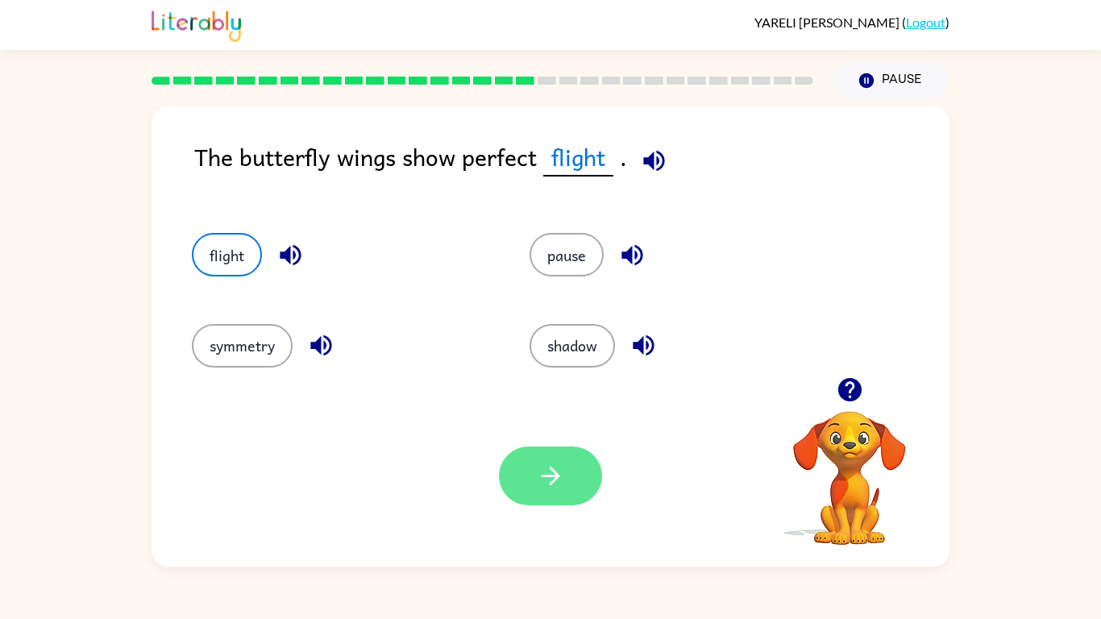
click at [542, 483] on icon "button" at bounding box center [551, 476] width 28 height 28
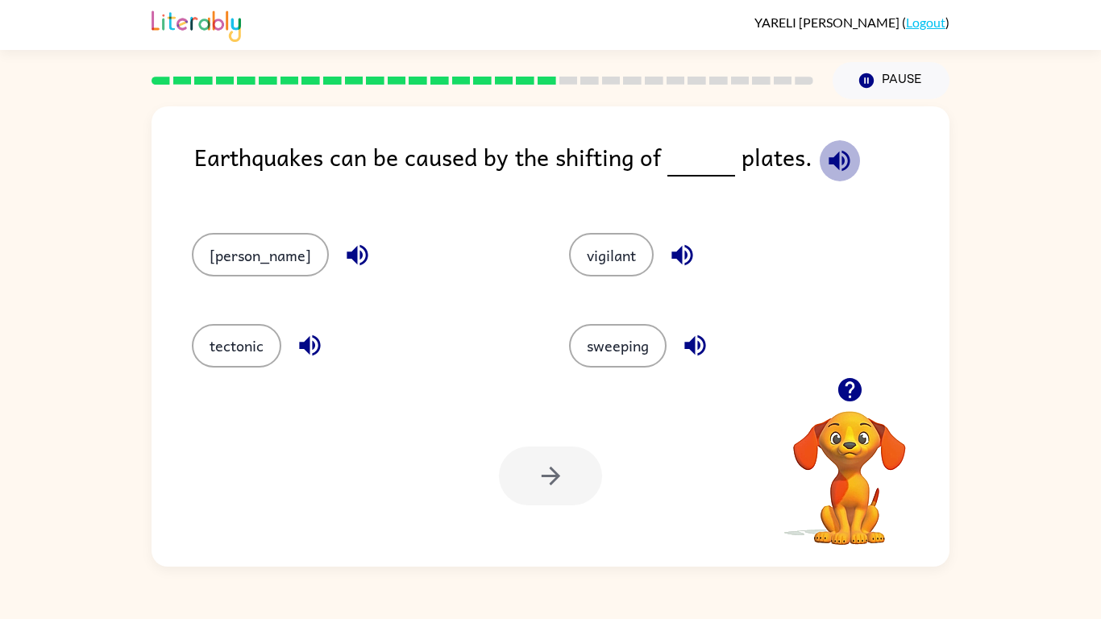
click at [829, 161] on icon "button" at bounding box center [839, 160] width 21 height 21
click at [226, 247] on button "sandy" at bounding box center [260, 255] width 137 height 44
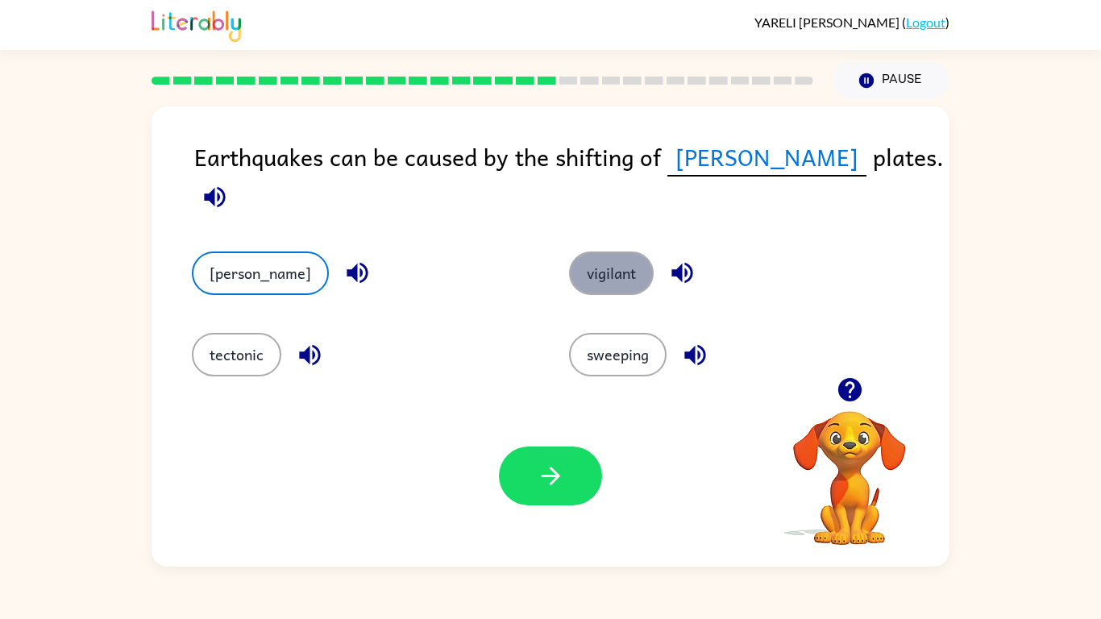
click at [582, 255] on button "vigilant" at bounding box center [611, 273] width 85 height 44
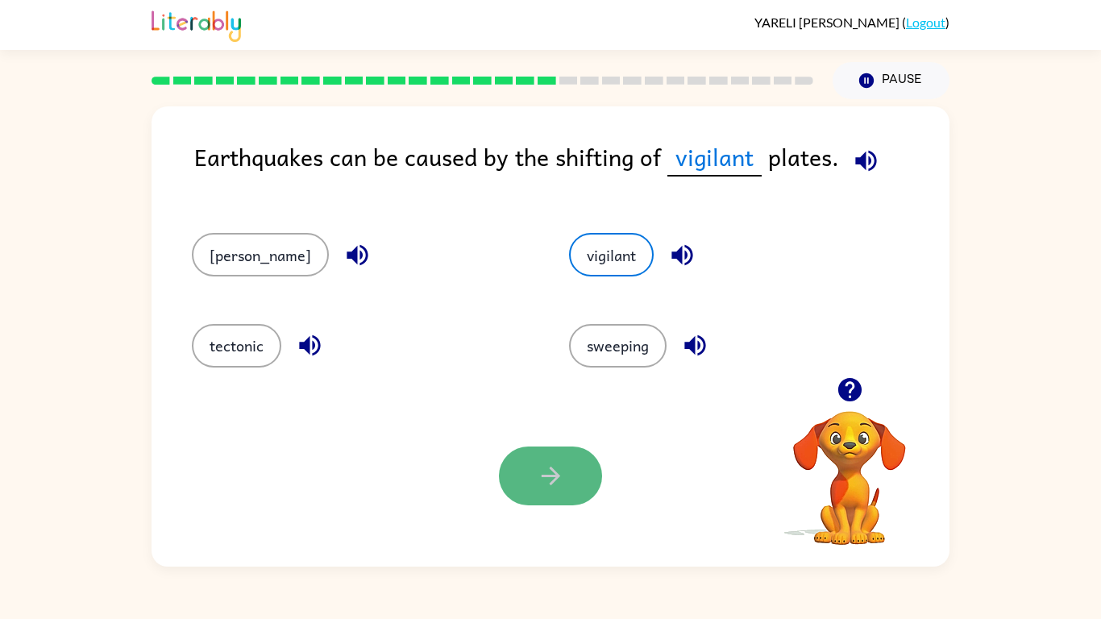
click at [564, 477] on button "button" at bounding box center [550, 476] width 103 height 59
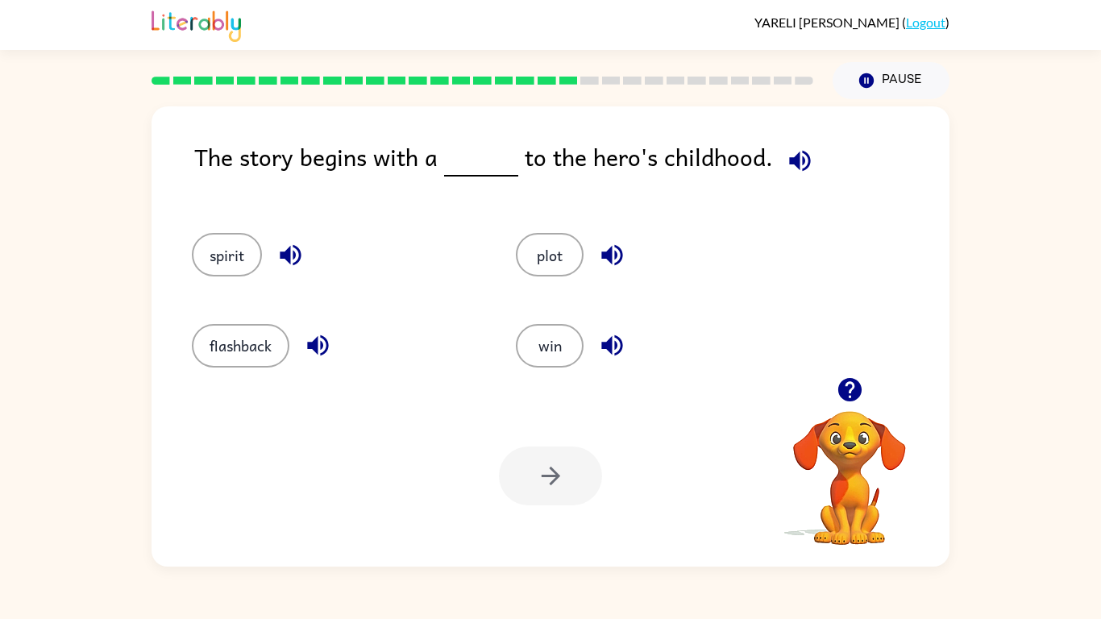
click at [795, 135] on div "The story begins with a to the hero's childhood. spirit plot flashback win Your…" at bounding box center [551, 336] width 798 height 460
click at [796, 145] on button "button" at bounding box center [799, 160] width 41 height 41
click at [272, 339] on button "flashback" at bounding box center [241, 346] width 98 height 44
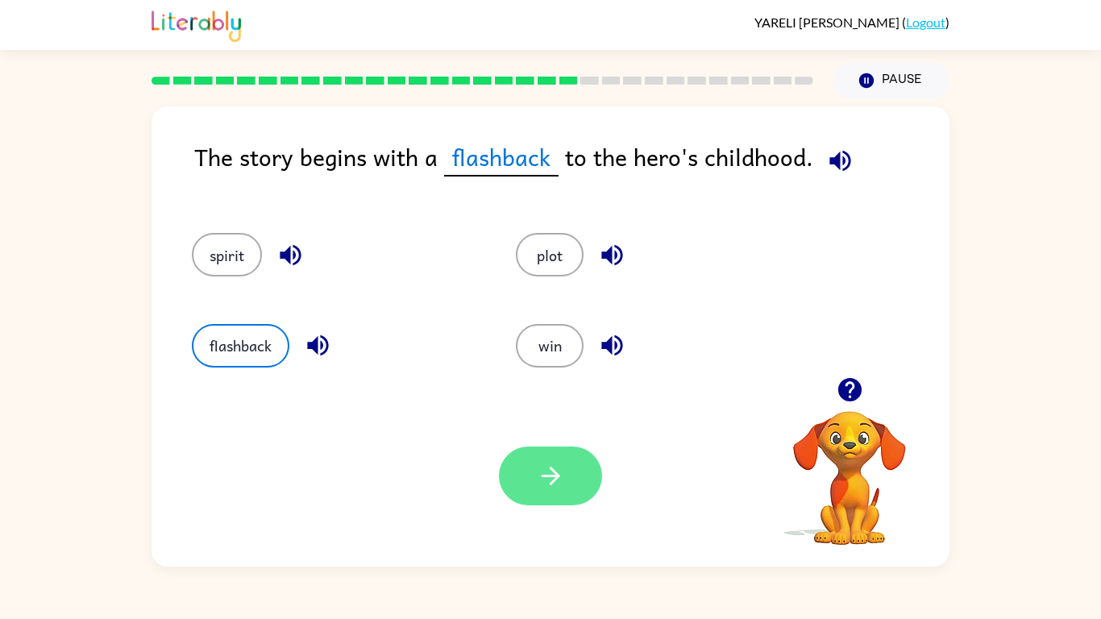
click at [544, 484] on icon "button" at bounding box center [551, 476] width 28 height 28
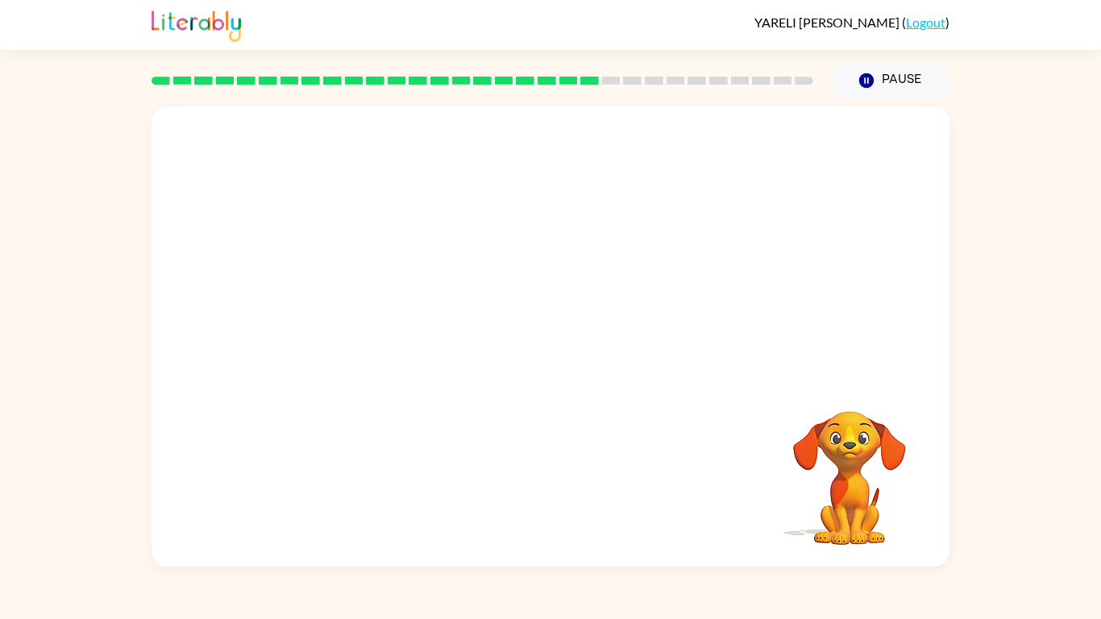
click at [604, 326] on video "Your browser must support playing .mp4 files to use Literably. Please try using…" at bounding box center [551, 241] width 798 height 271
click at [560, 325] on div at bounding box center [550, 344] width 103 height 59
click at [560, 325] on button "button" at bounding box center [550, 344] width 103 height 59
click at [560, 325] on div at bounding box center [550, 344] width 103 height 59
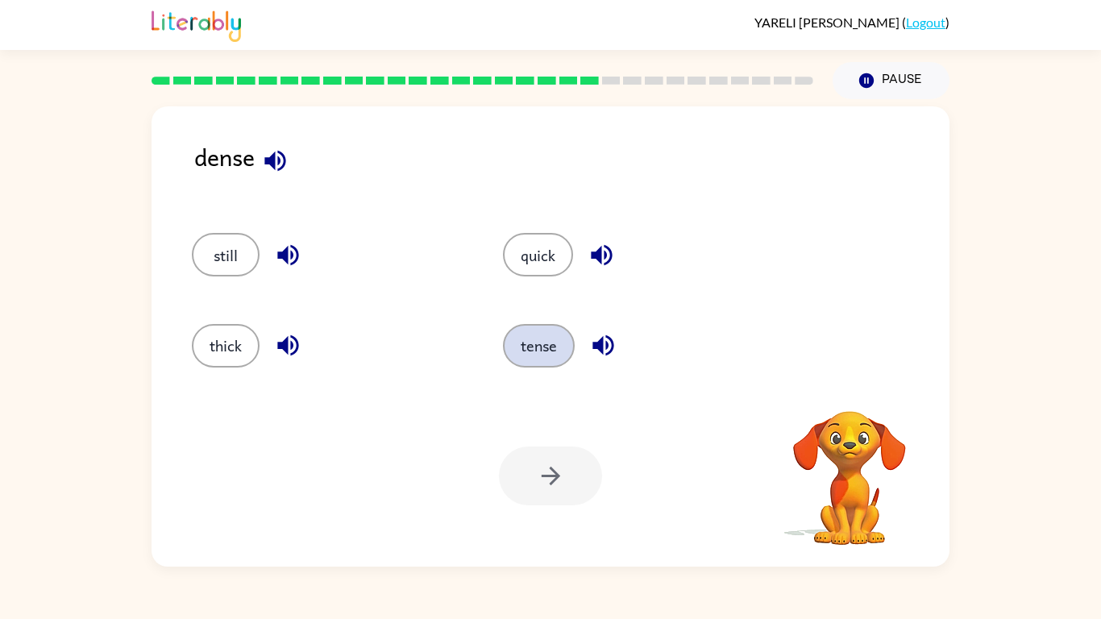
click at [545, 358] on button "tense" at bounding box center [539, 346] width 72 height 44
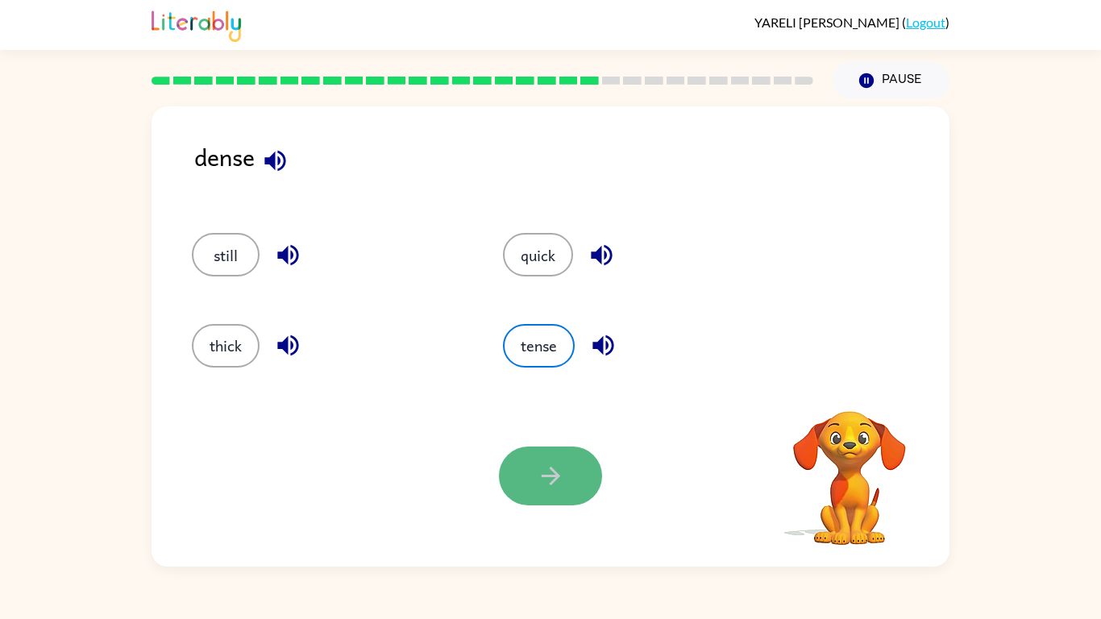
click at [559, 474] on icon "button" at bounding box center [551, 476] width 28 height 28
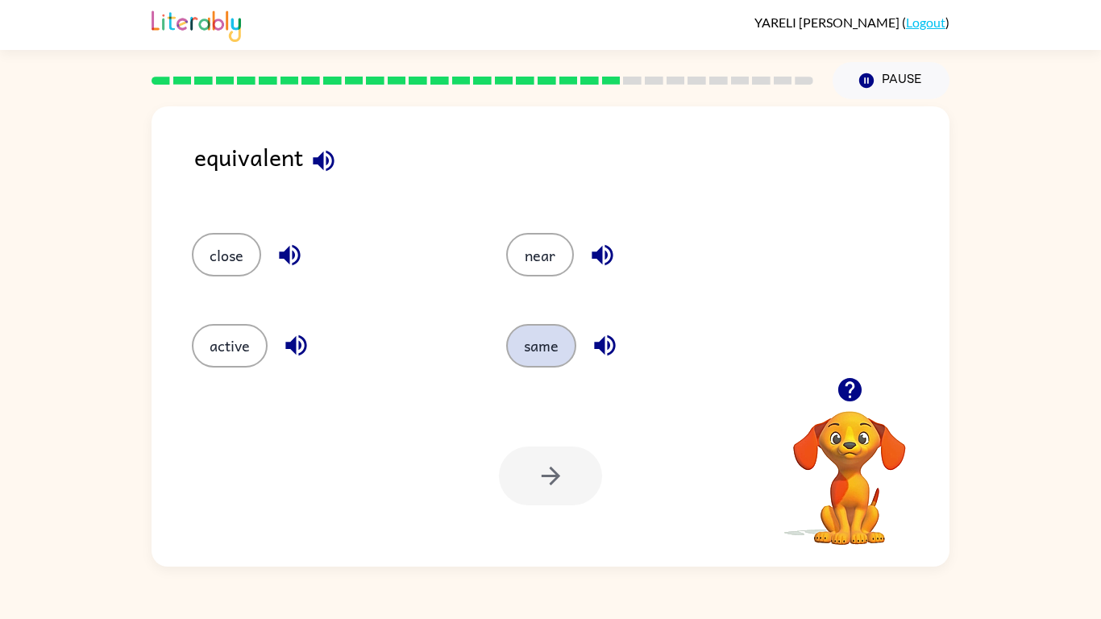
click at [563, 350] on button "same" at bounding box center [541, 346] width 70 height 44
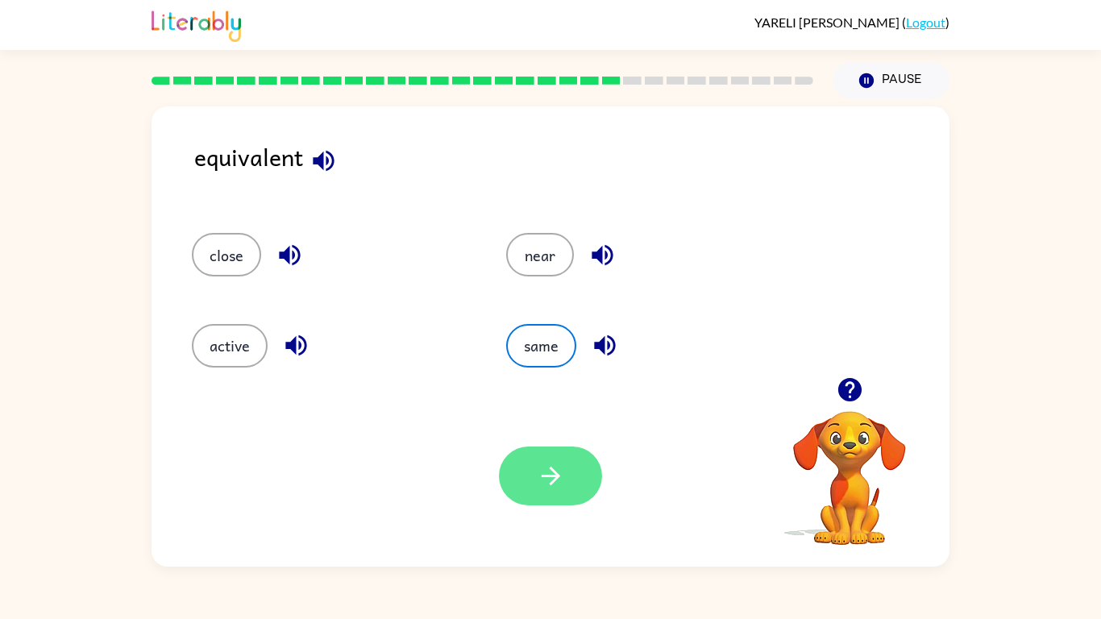
click at [569, 475] on button "button" at bounding box center [550, 476] width 103 height 59
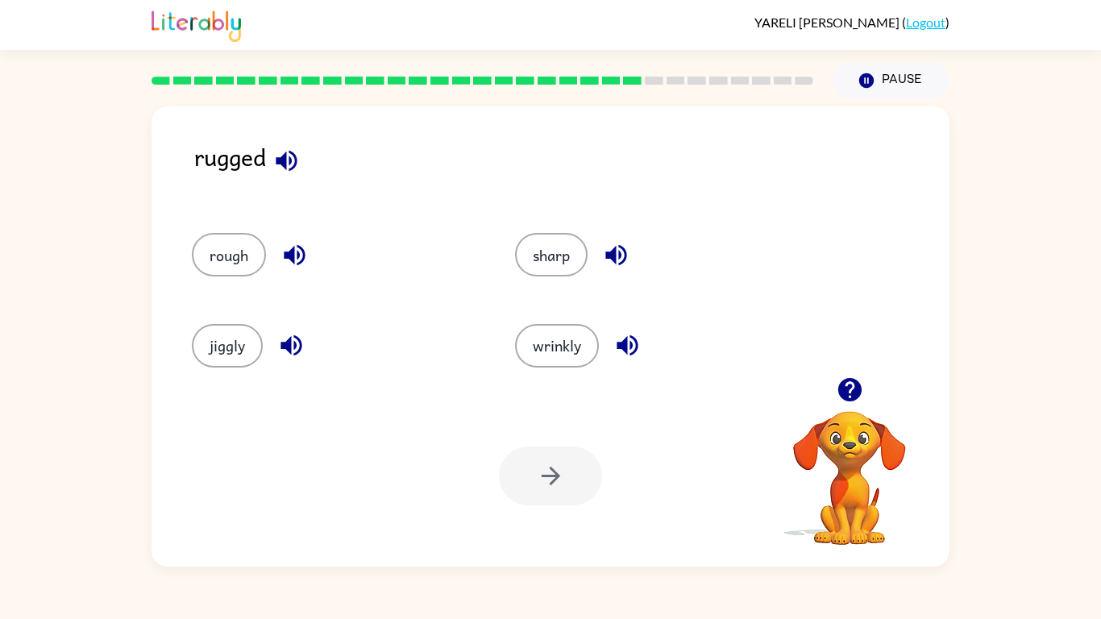
click at [281, 166] on icon "button" at bounding box center [286, 161] width 28 height 28
click at [243, 260] on button "rough" at bounding box center [229, 255] width 74 height 44
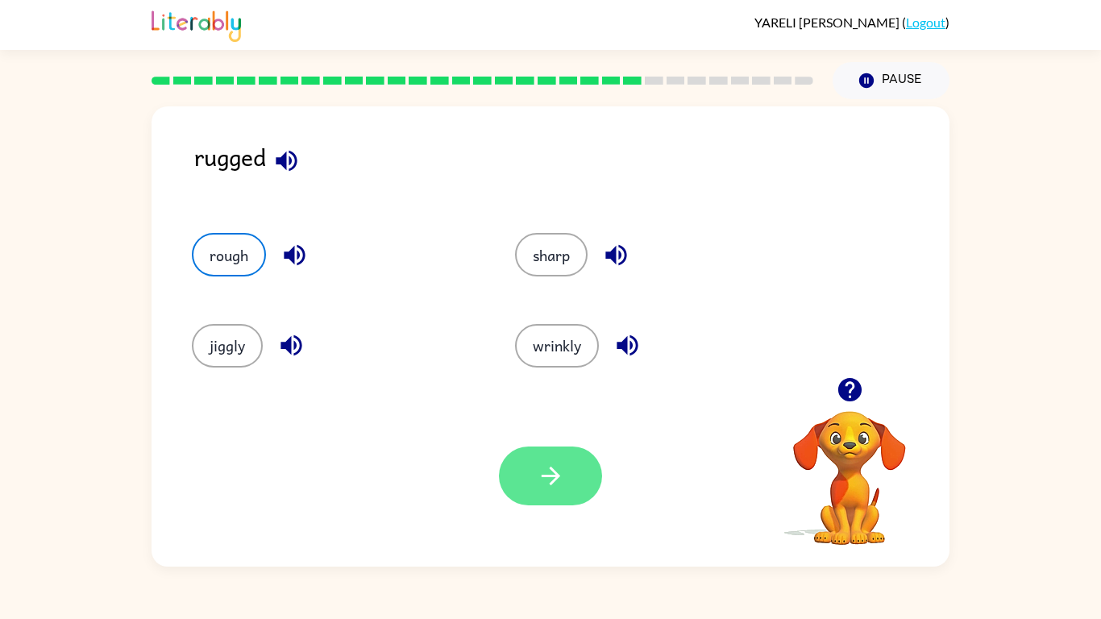
click at [516, 466] on button "button" at bounding box center [550, 476] width 103 height 59
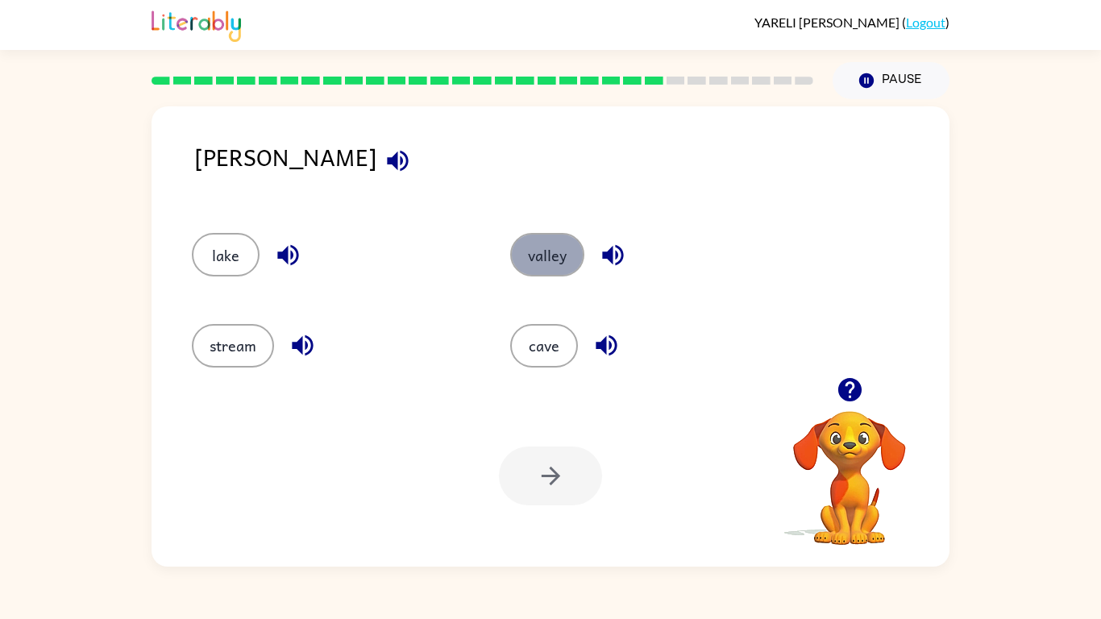
click at [545, 275] on button "valley" at bounding box center [547, 255] width 74 height 44
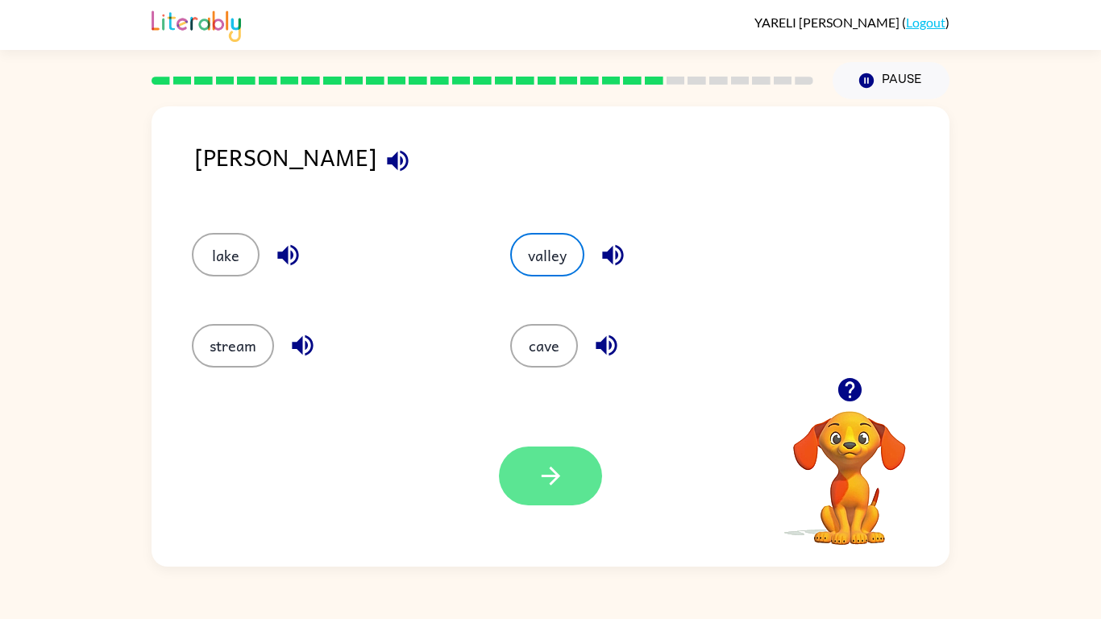
click at [552, 476] on icon "button" at bounding box center [550, 476] width 19 height 19
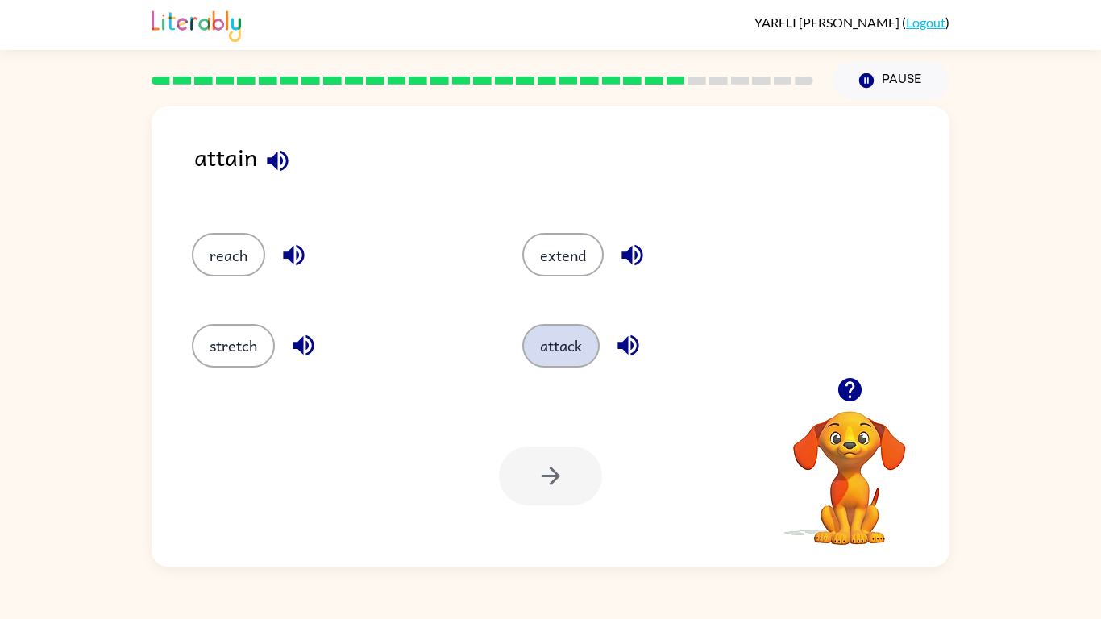
click at [573, 351] on button "attack" at bounding box center [560, 346] width 77 height 44
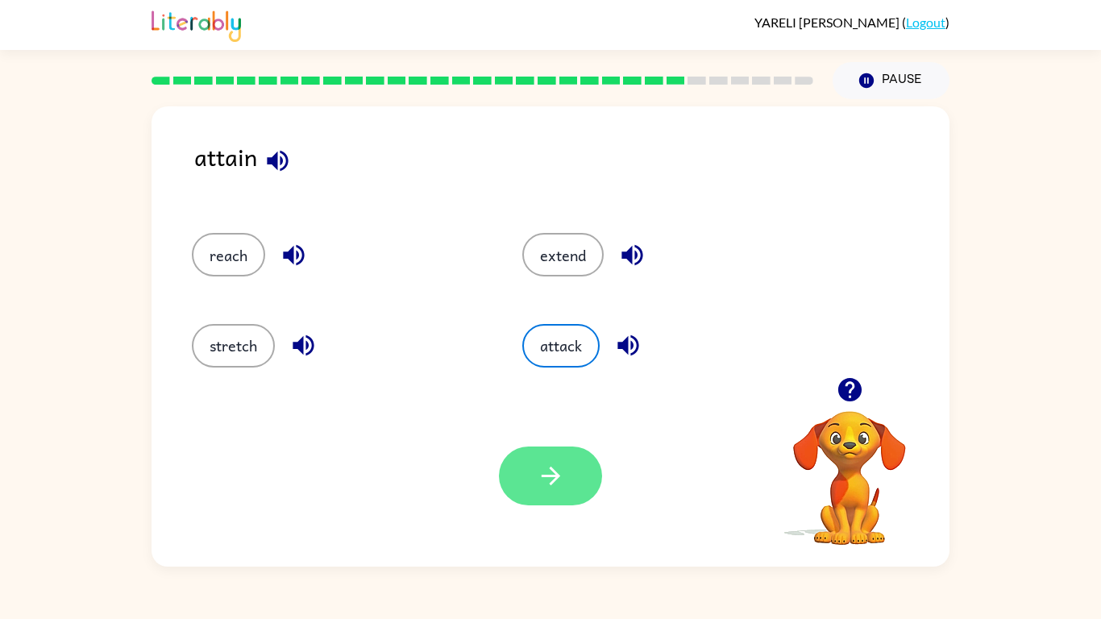
click at [559, 451] on button "button" at bounding box center [550, 476] width 103 height 59
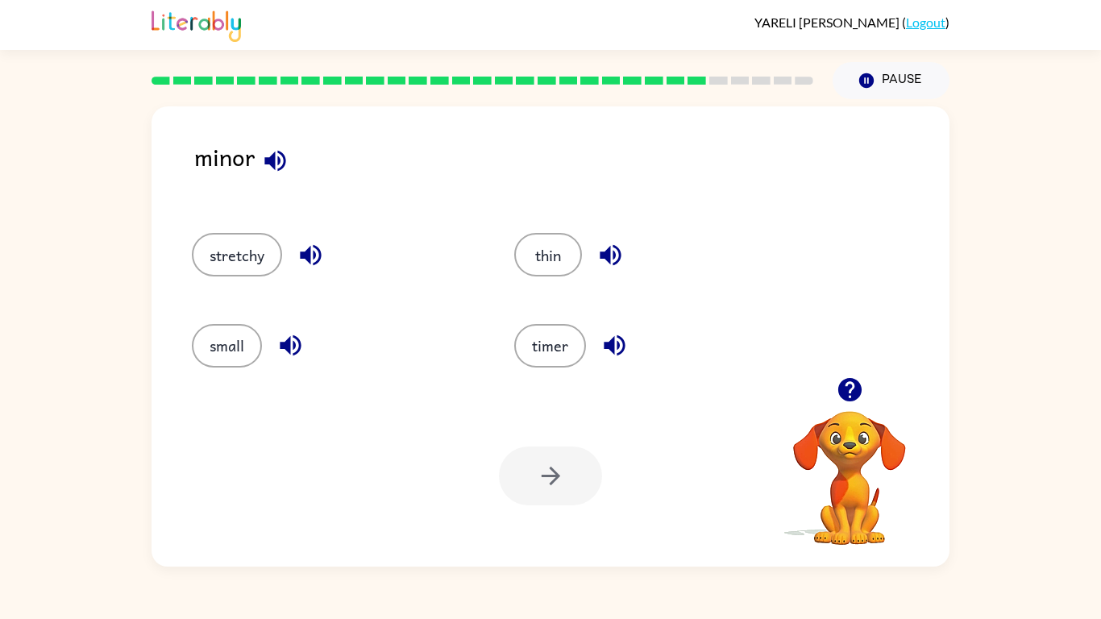
click at [222, 313] on div "small" at bounding box center [322, 338] width 322 height 90
click at [243, 360] on button "small" at bounding box center [227, 346] width 70 height 44
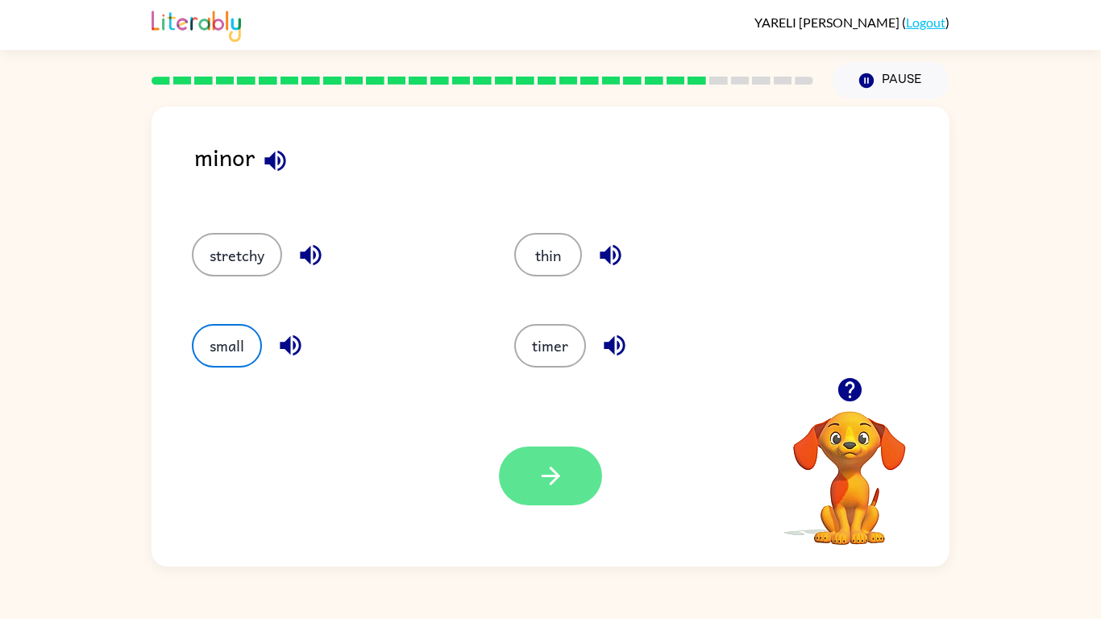
click at [578, 472] on button "button" at bounding box center [550, 476] width 103 height 59
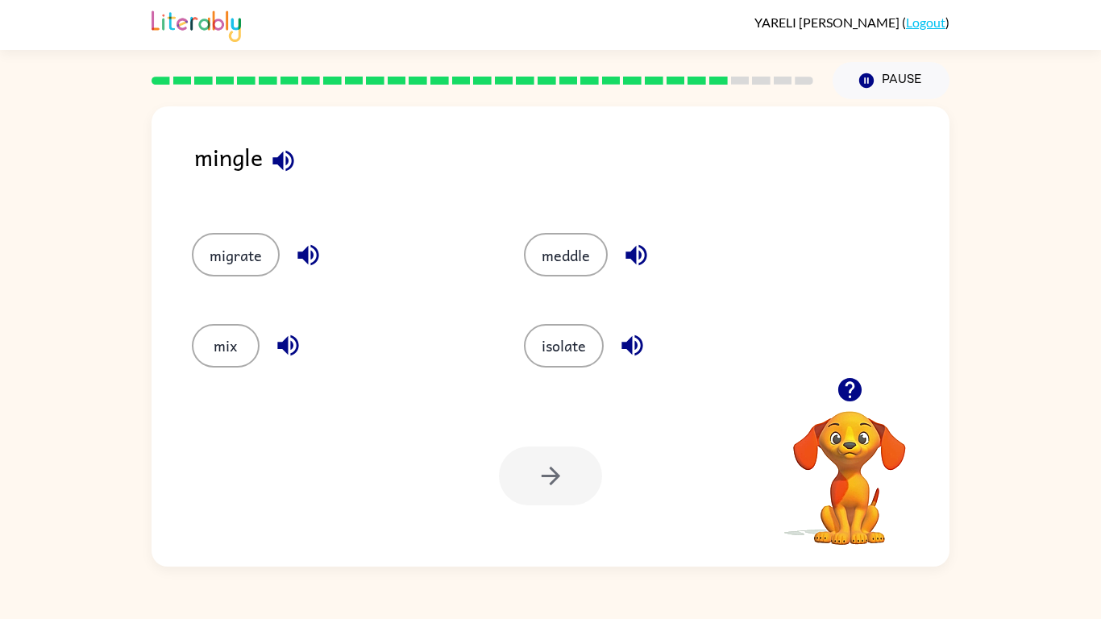
click at [574, 278] on div "meddle" at bounding box center [659, 247] width 332 height 90
click at [569, 273] on button "meddle" at bounding box center [566, 255] width 84 height 44
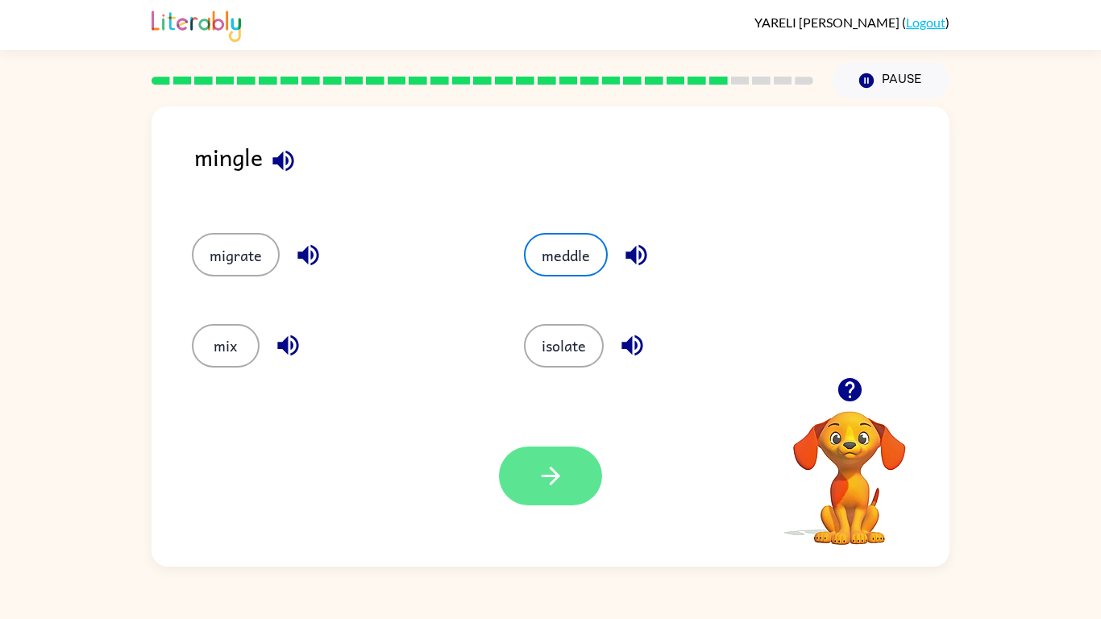
click at [575, 461] on button "button" at bounding box center [550, 476] width 103 height 59
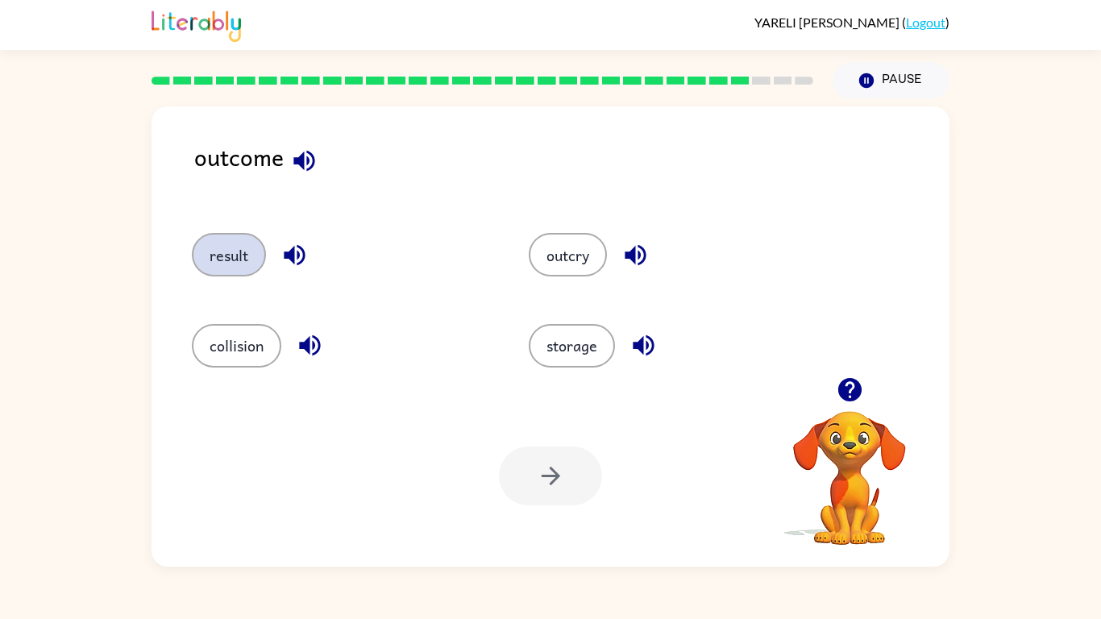
click at [242, 253] on button "result" at bounding box center [229, 255] width 74 height 44
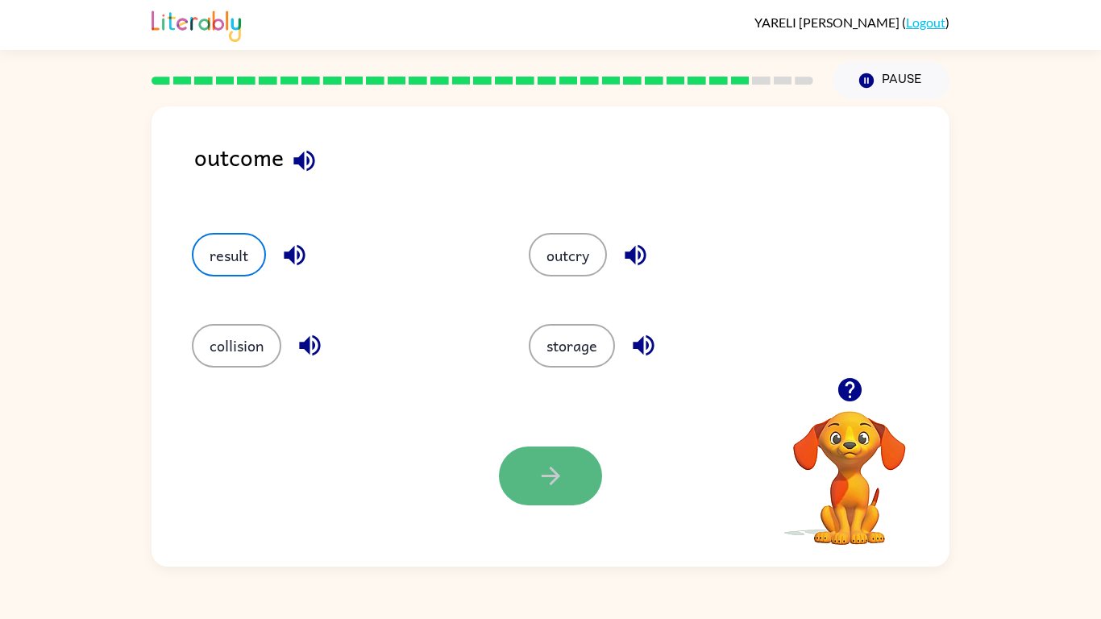
click at [518, 497] on button "button" at bounding box center [550, 476] width 103 height 59
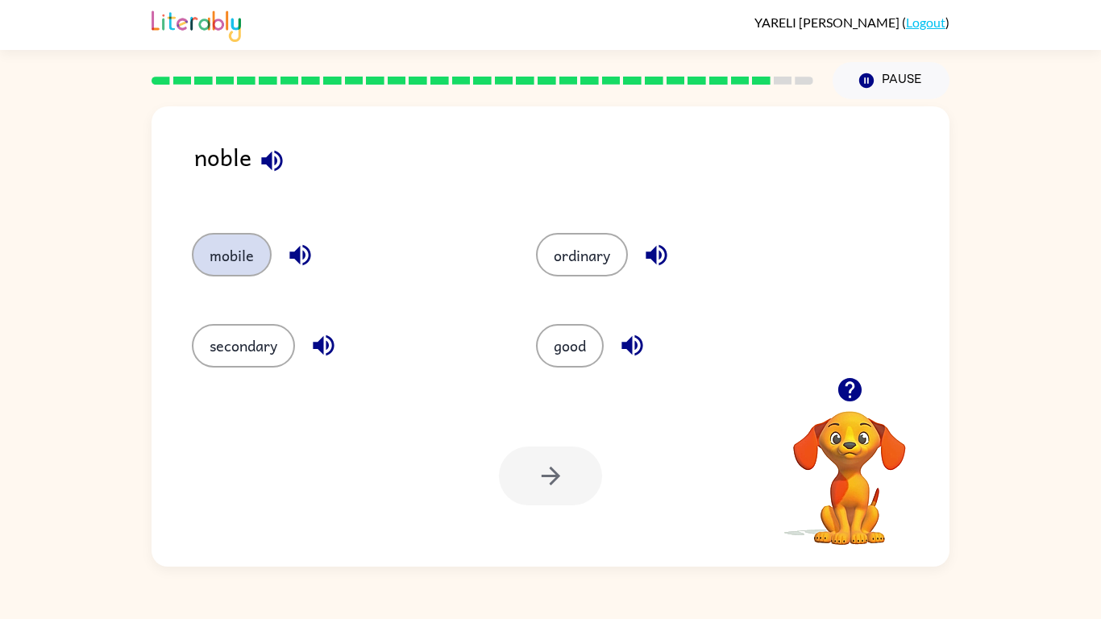
click at [246, 264] on button "mobile" at bounding box center [232, 255] width 80 height 44
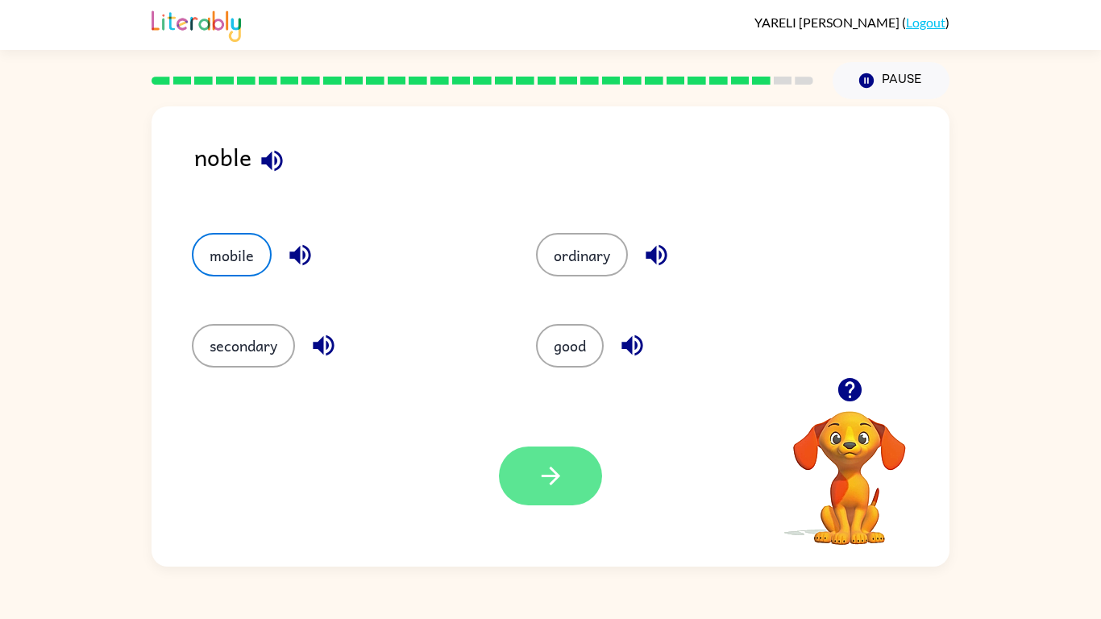
click at [552, 499] on button "button" at bounding box center [550, 476] width 103 height 59
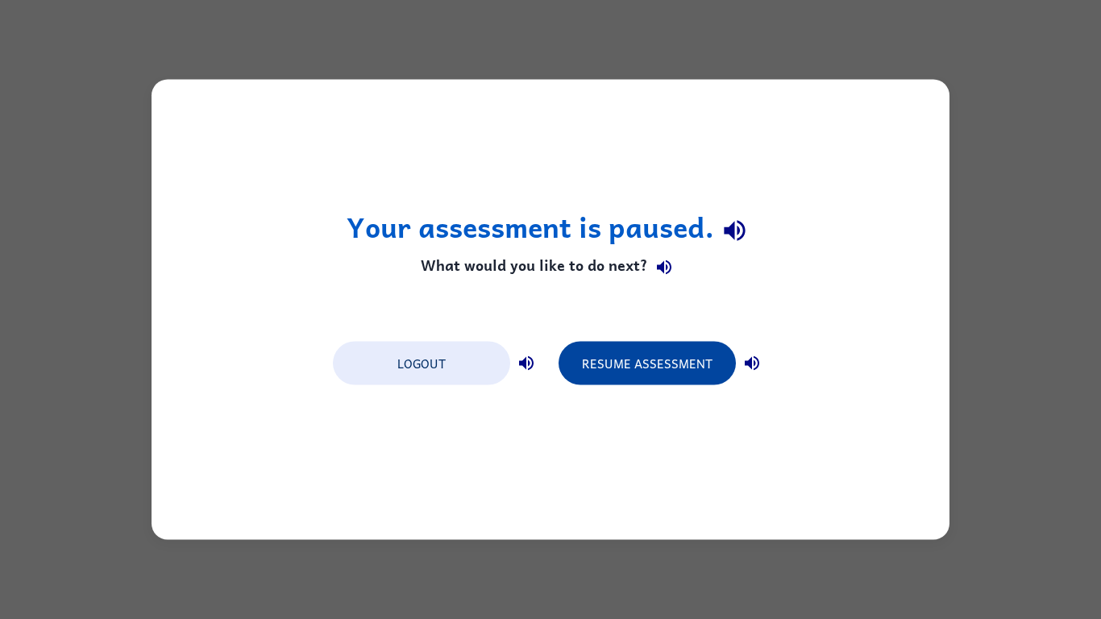
click at [649, 366] on button "Resume Assessment" at bounding box center [647, 364] width 177 height 44
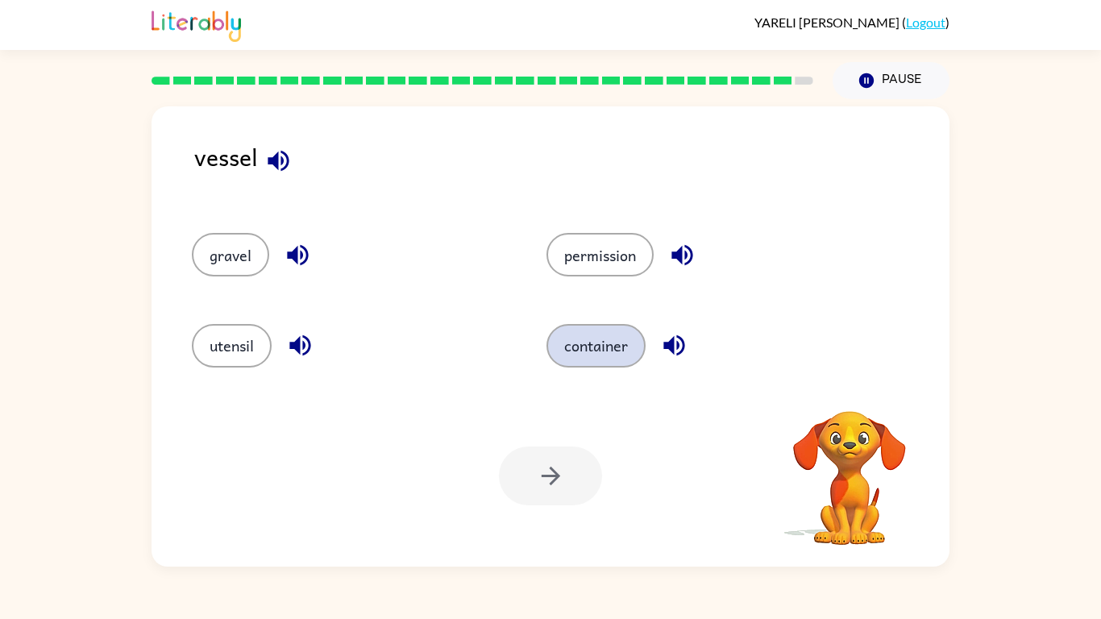
click at [571, 347] on button "container" at bounding box center [595, 346] width 99 height 44
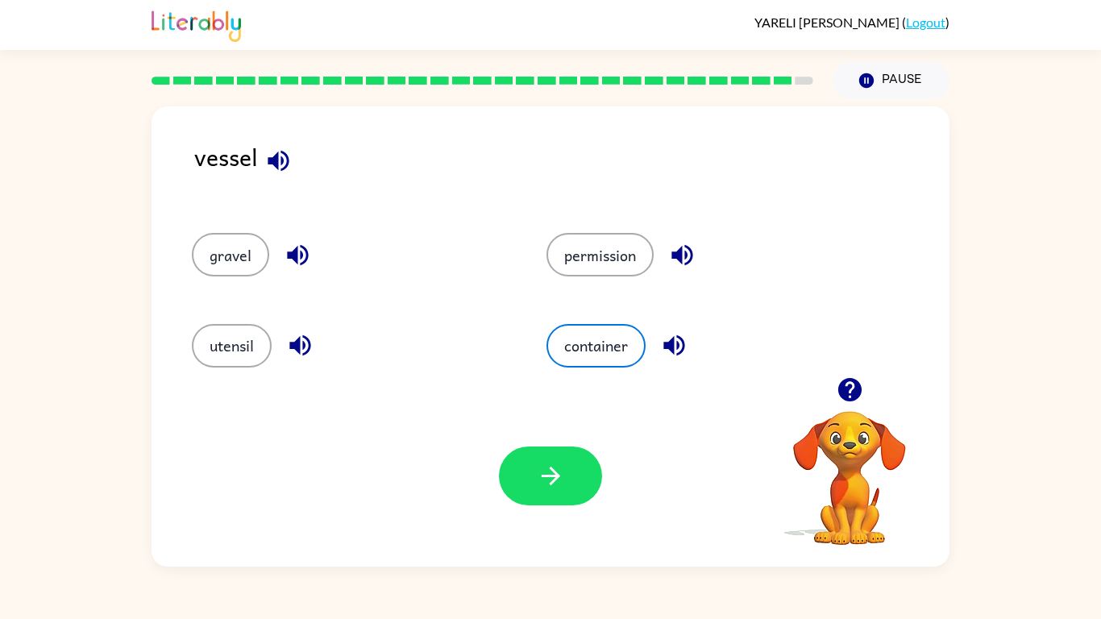
click at [567, 422] on div "Your browser must support playing .mp4 files to use Literably. Please try using…" at bounding box center [551, 475] width 798 height 181
click at [571, 520] on div "Your browser must support playing .mp4 files to use Literably. Please try using…" at bounding box center [551, 475] width 798 height 181
click at [571, 477] on button "button" at bounding box center [550, 476] width 103 height 59
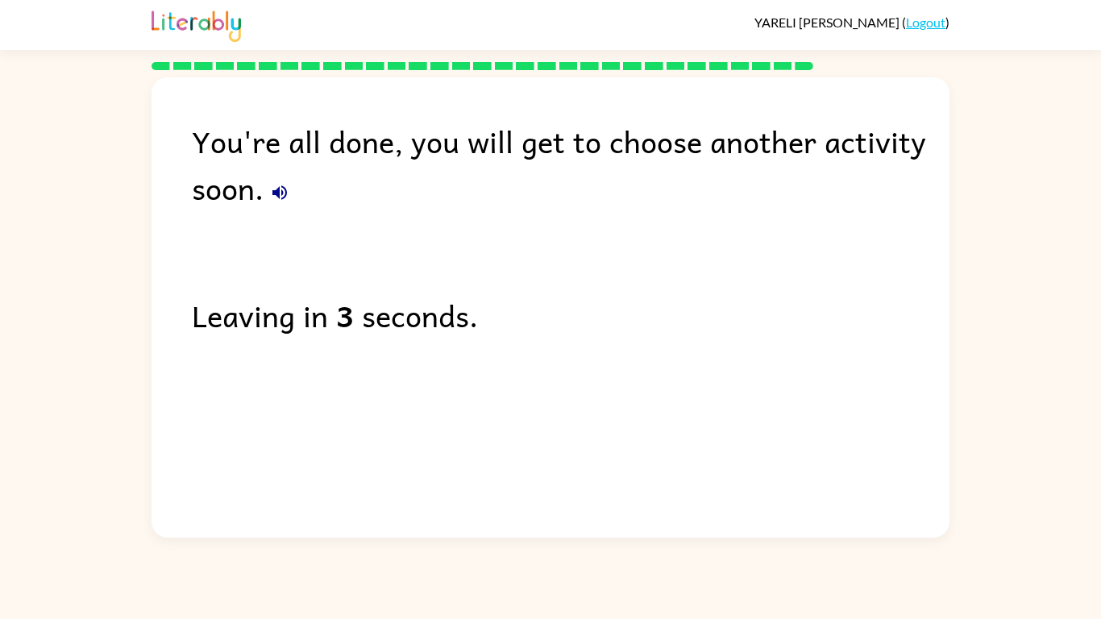
click at [519, 303] on div "Leaving in 3 seconds." at bounding box center [571, 315] width 758 height 47
click at [519, 303] on div "Leaving in 2 seconds." at bounding box center [571, 315] width 758 height 47
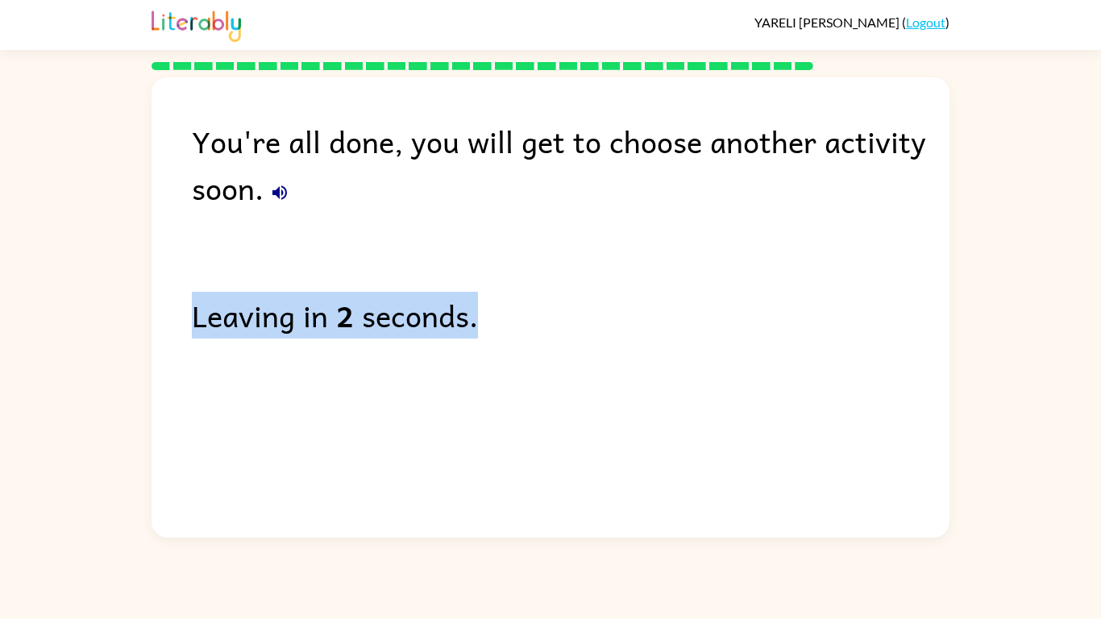
click at [519, 303] on div "Leaving in 2 seconds." at bounding box center [571, 315] width 758 height 47
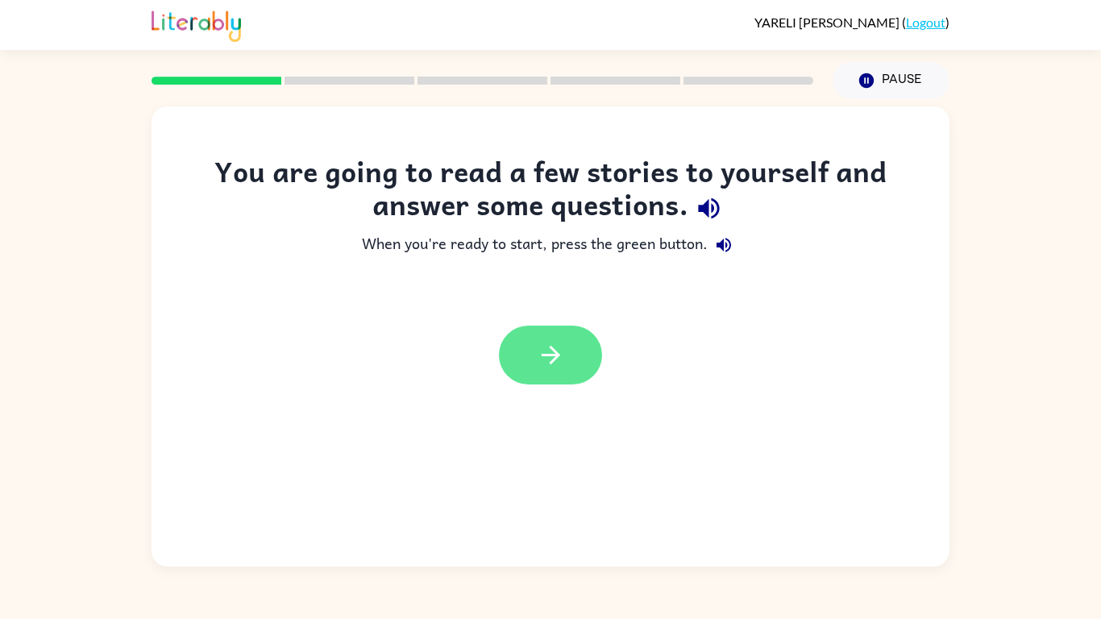
click at [557, 363] on icon "button" at bounding box center [551, 355] width 28 height 28
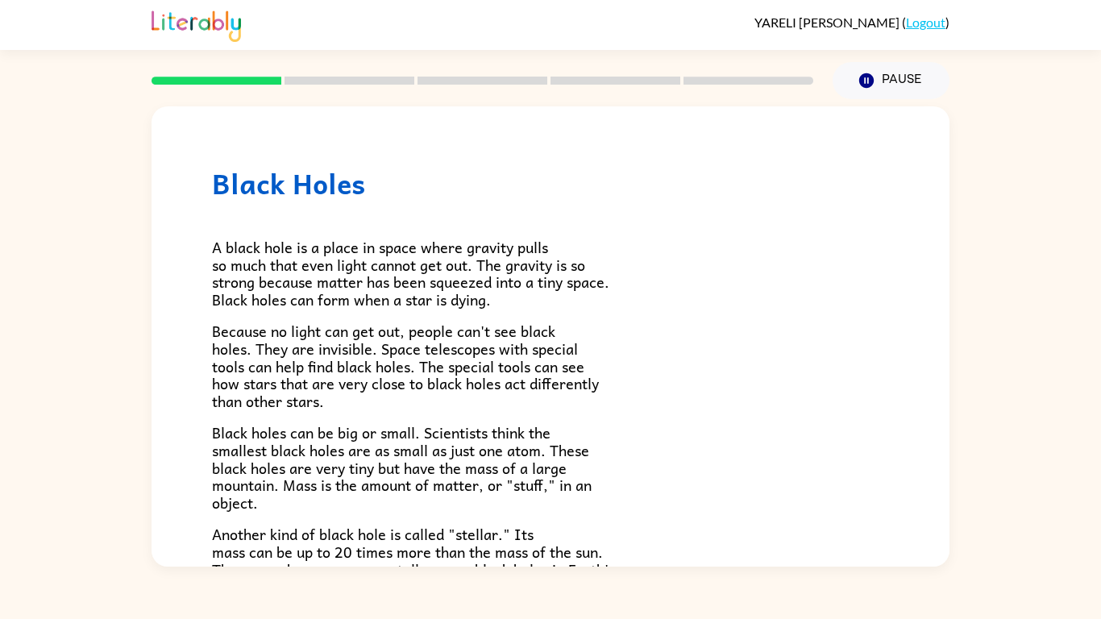
click at [557, 363] on span "Because no light can get out, people can't see black holes. They are invisible.…" at bounding box center [405, 365] width 387 height 93
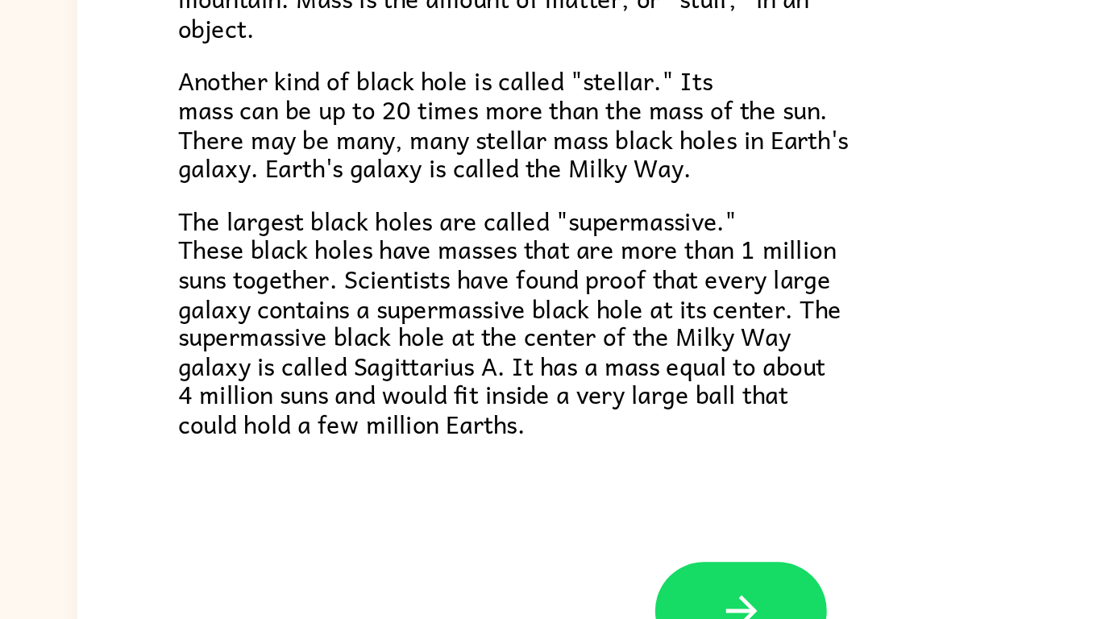
scroll to position [340, 0]
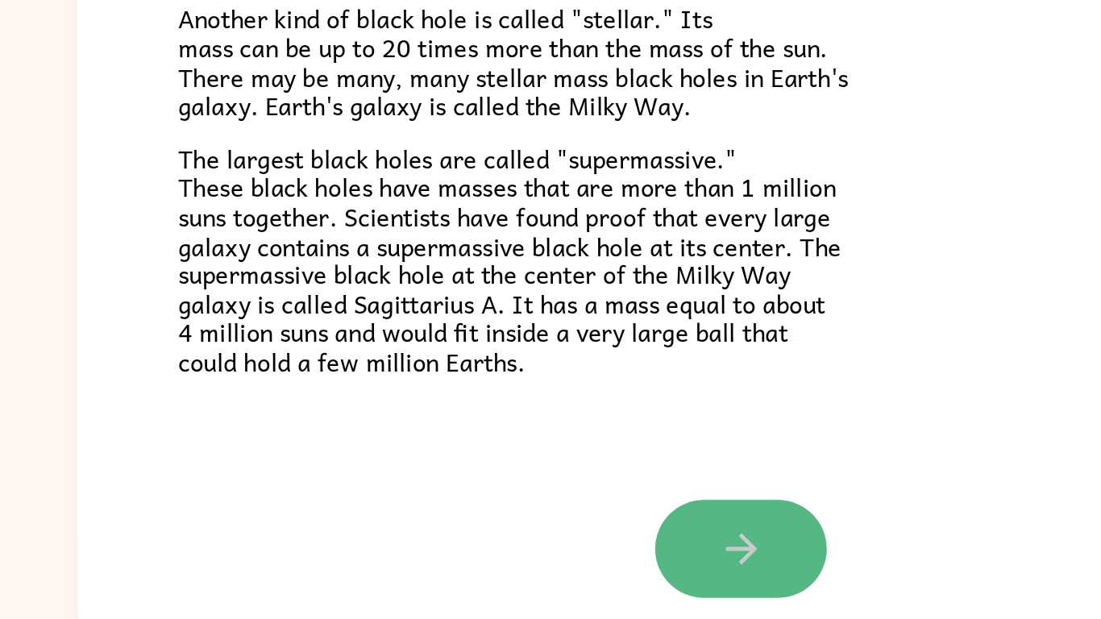
click at [548, 510] on icon "button" at bounding box center [551, 513] width 28 height 28
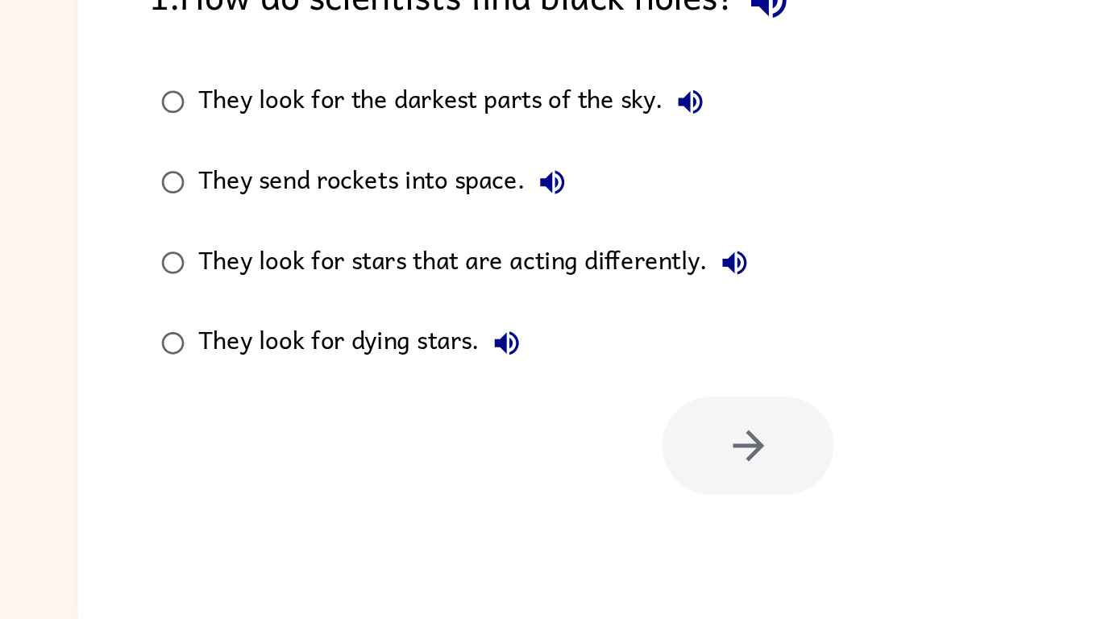
scroll to position [0, 0]
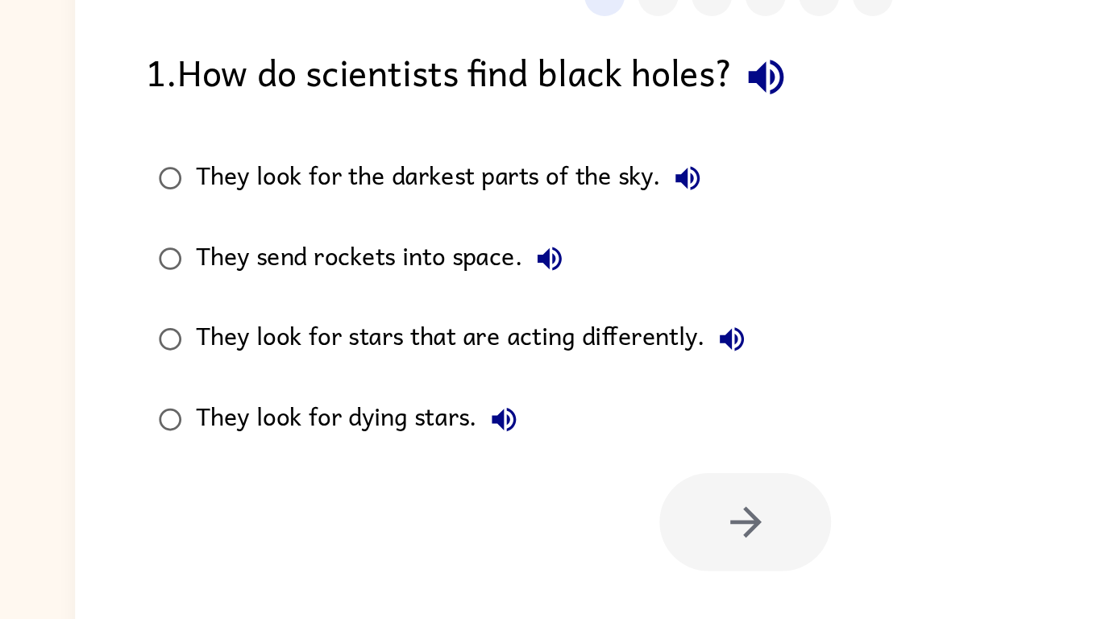
click at [489, 319] on label "They look for stars that are acting differently." at bounding box center [377, 341] width 385 height 48
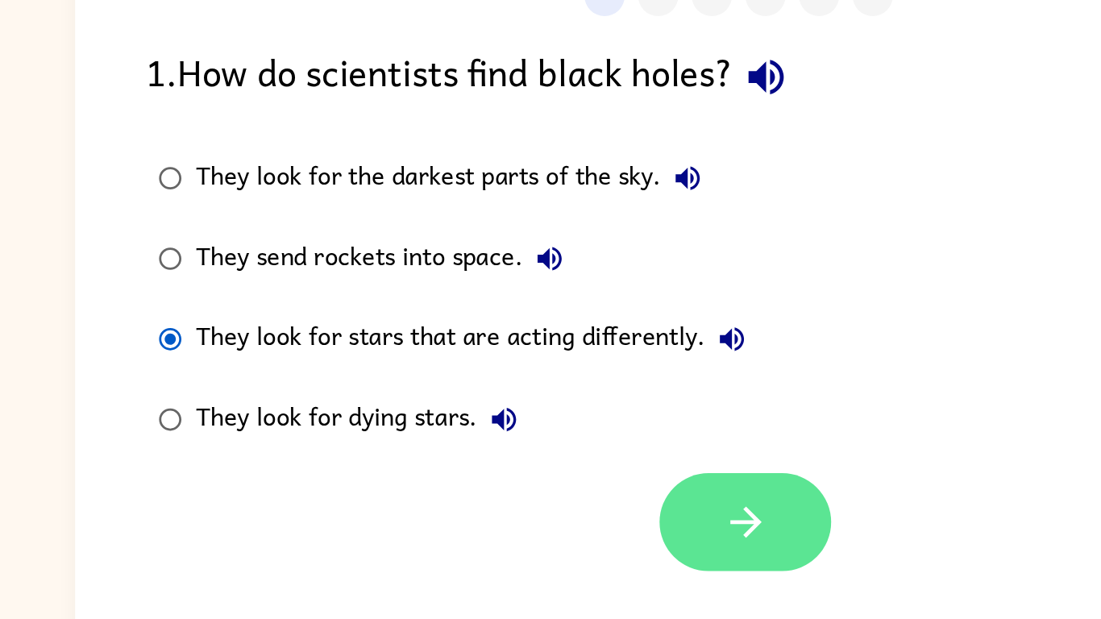
click at [521, 456] on button "button" at bounding box center [554, 451] width 103 height 59
